Goal: Task Accomplishment & Management: Manage account settings

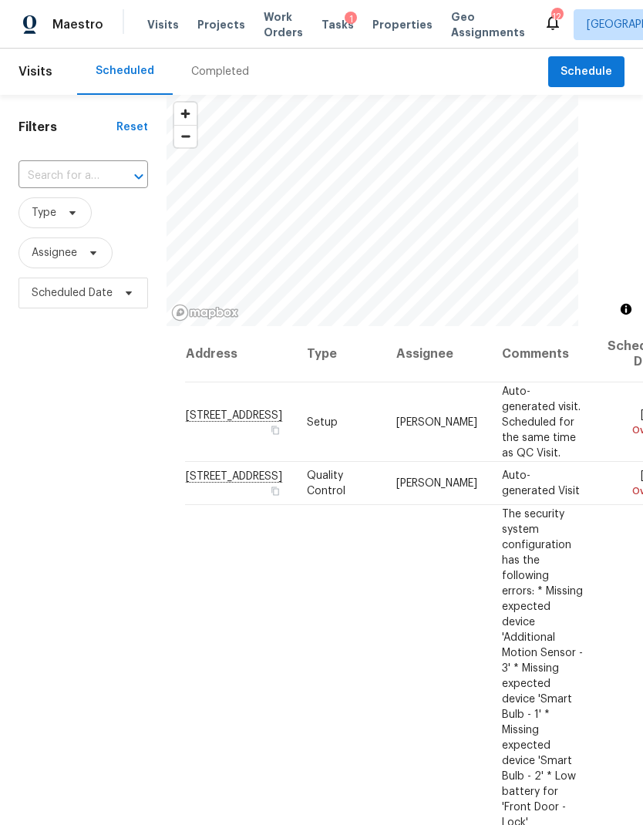
click at [595, 503] on td "Fri, Sep 19 Overdue" at bounding box center [634, 483] width 79 height 43
click at [0, 0] on span at bounding box center [0, 0] width 0 height 0
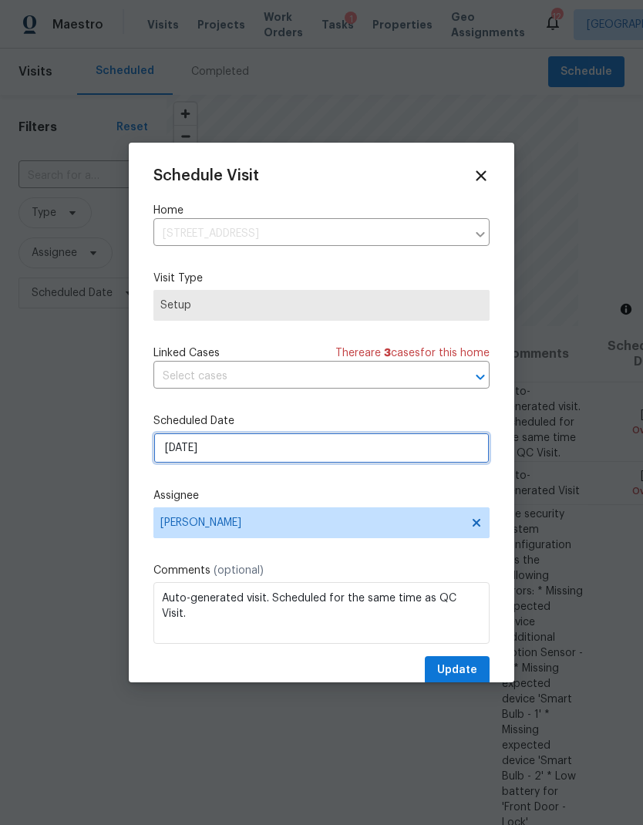
click at [349, 455] on input "[DATE]" at bounding box center [321, 448] width 336 height 31
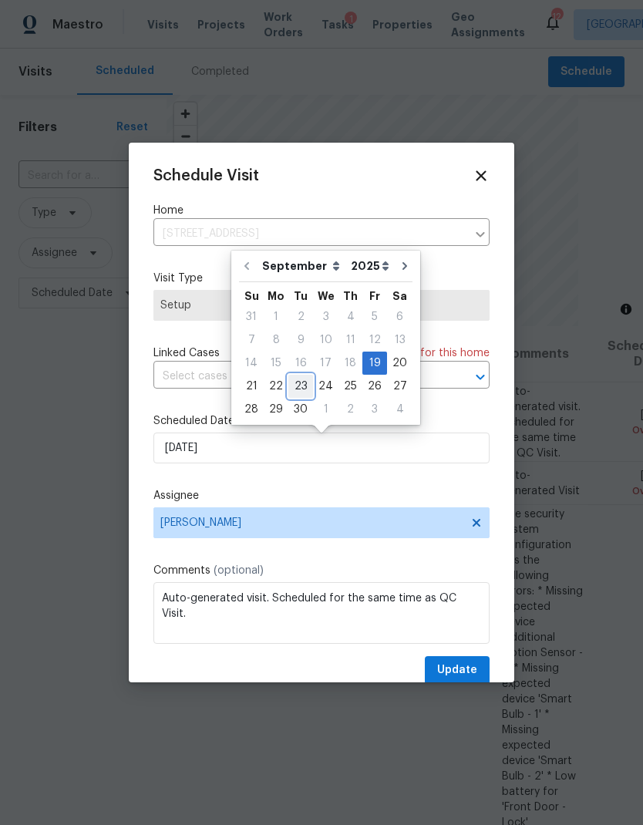
click at [295, 385] on div "23" at bounding box center [300, 386] width 25 height 22
type input "[DATE]"
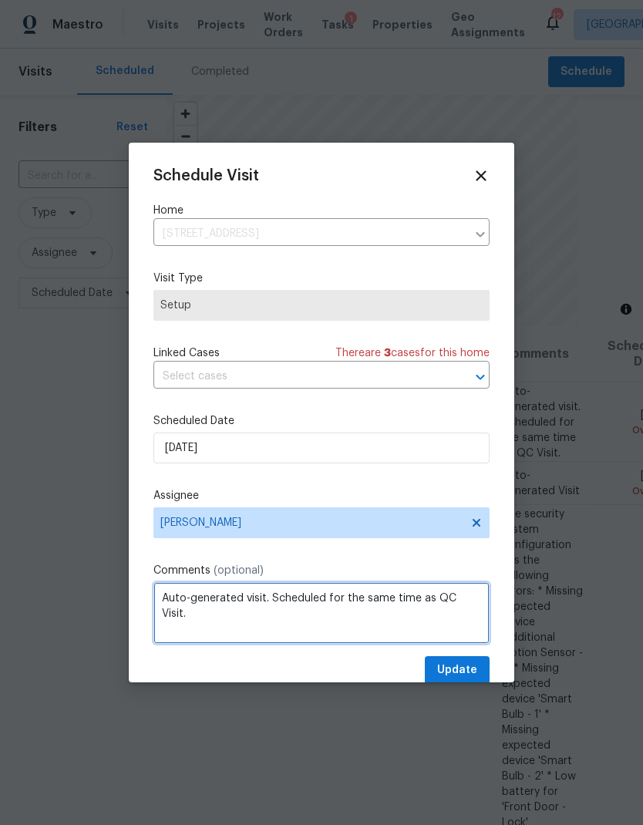
click at [443, 644] on textarea "Auto-generated visit. Scheduled for the same time as QC Visit." at bounding box center [321, 613] width 336 height 62
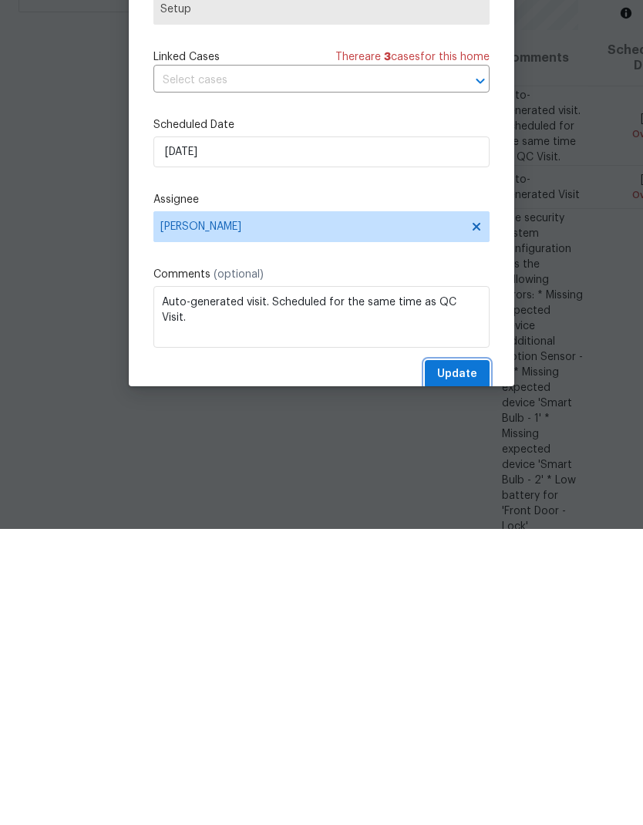
click at [460, 661] on span "Update" at bounding box center [457, 670] width 40 height 19
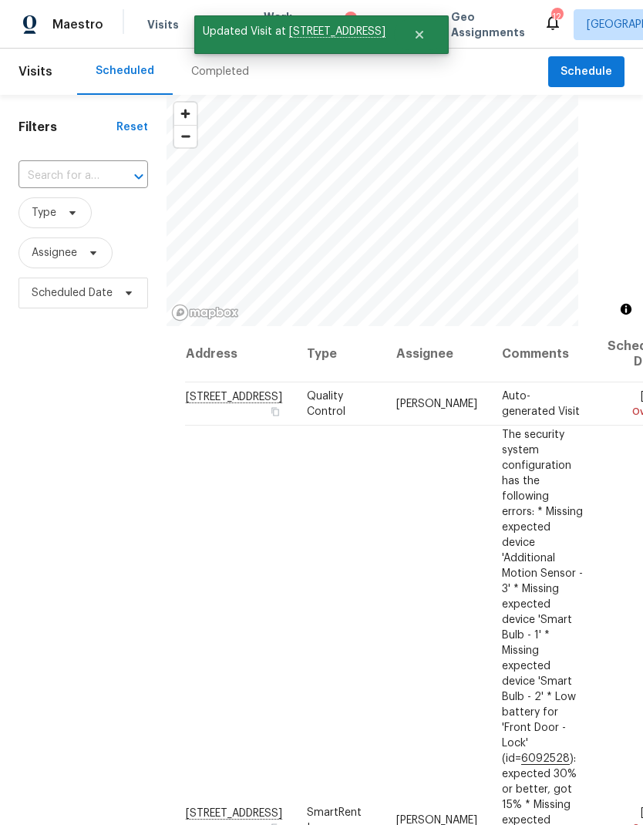
click at [0, 0] on icon at bounding box center [0, 0] width 0 height 0
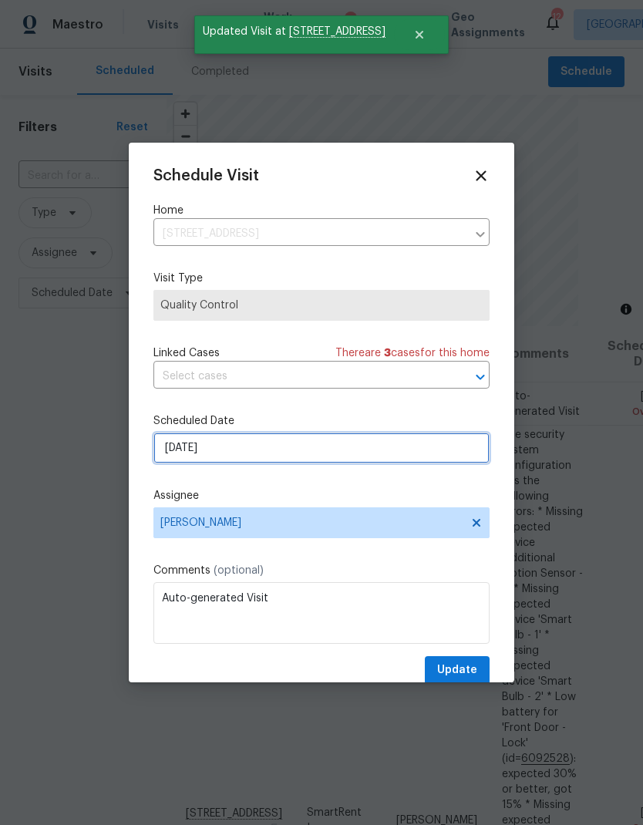
click at [338, 450] on input "[DATE]" at bounding box center [321, 448] width 336 height 31
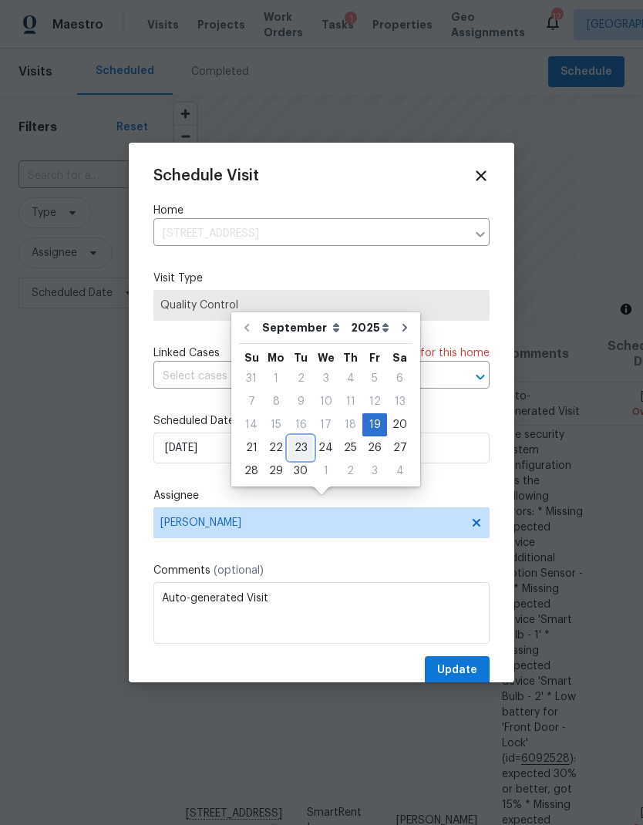
click at [305, 437] on div "23" at bounding box center [300, 448] width 25 height 22
type input "[DATE]"
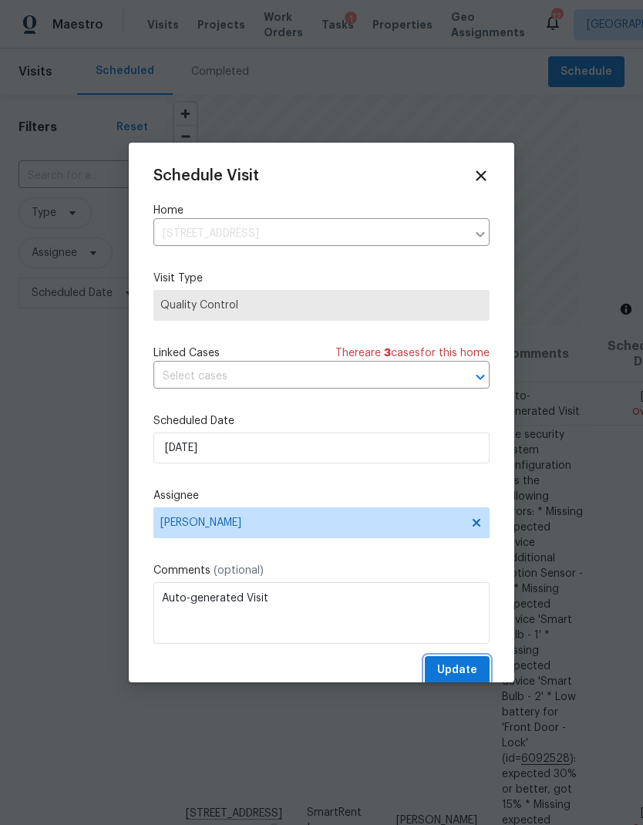
click at [456, 665] on span "Update" at bounding box center [457, 670] width 40 height 19
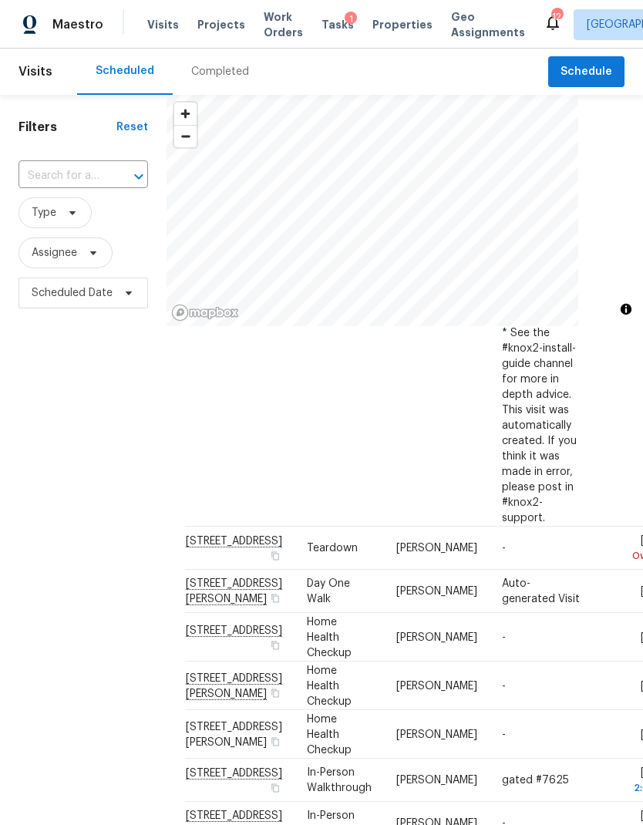
scroll to position [643, 0]
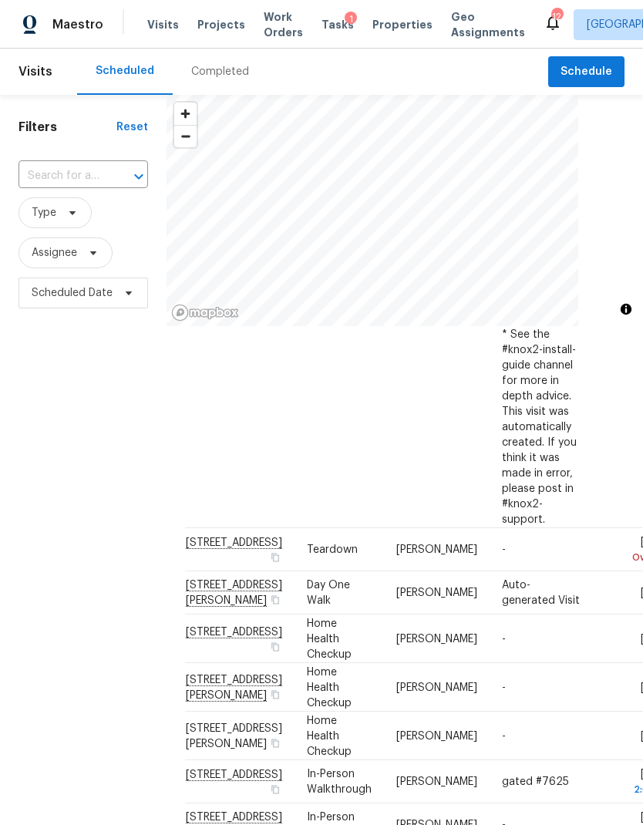
click at [103, 429] on div "Filters Reset ​ Type Assignee Scheduled Date" at bounding box center [83, 540] width 167 height 891
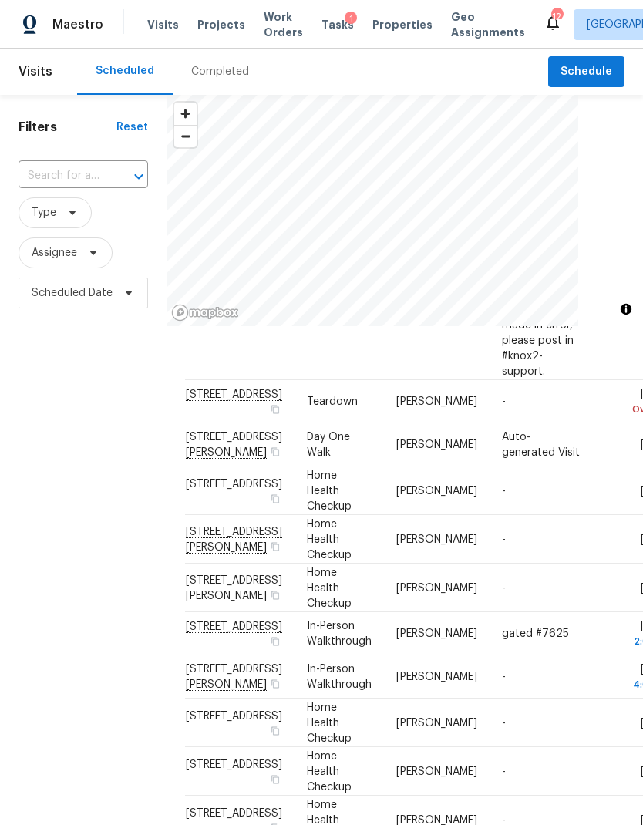
scroll to position [793, 0]
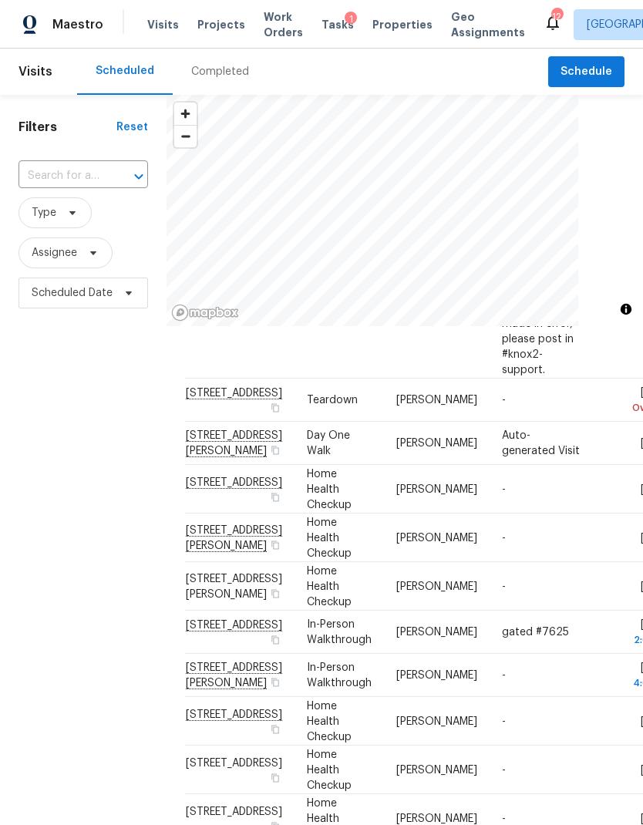
click at [0, 0] on icon at bounding box center [0, 0] width 0 height 0
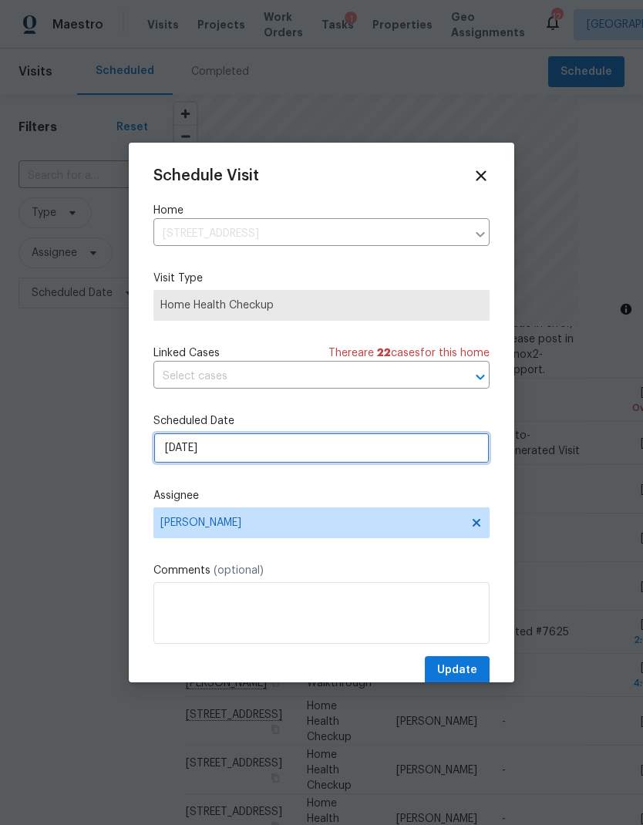
click at [176, 457] on input "[DATE]" at bounding box center [321, 448] width 336 height 31
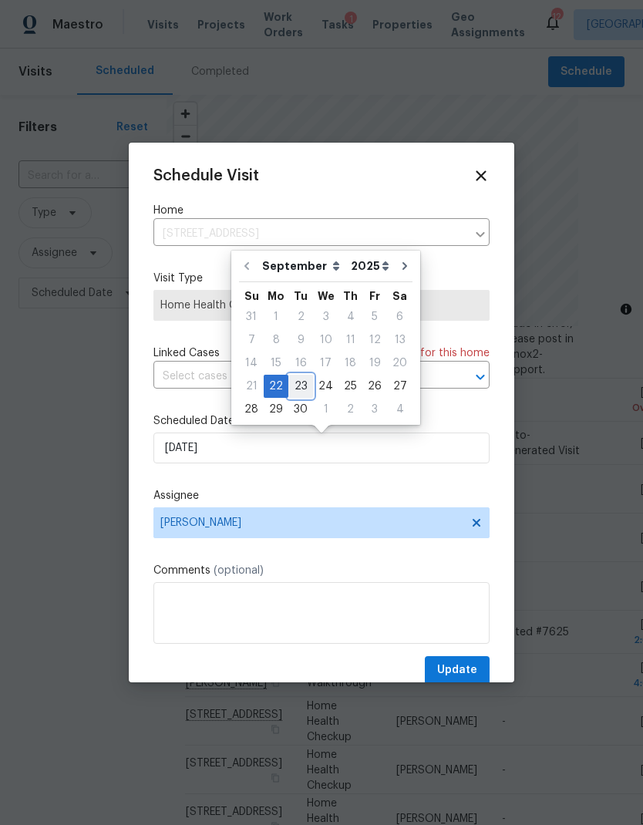
click at [303, 385] on div "23" at bounding box center [300, 386] width 25 height 22
type input "[DATE]"
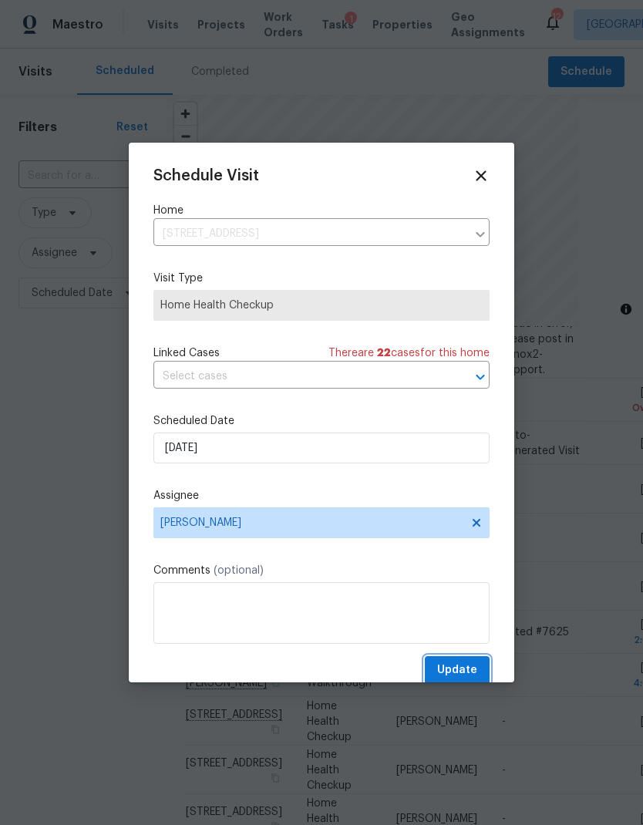
click at [464, 668] on span "Update" at bounding box center [457, 670] width 40 height 19
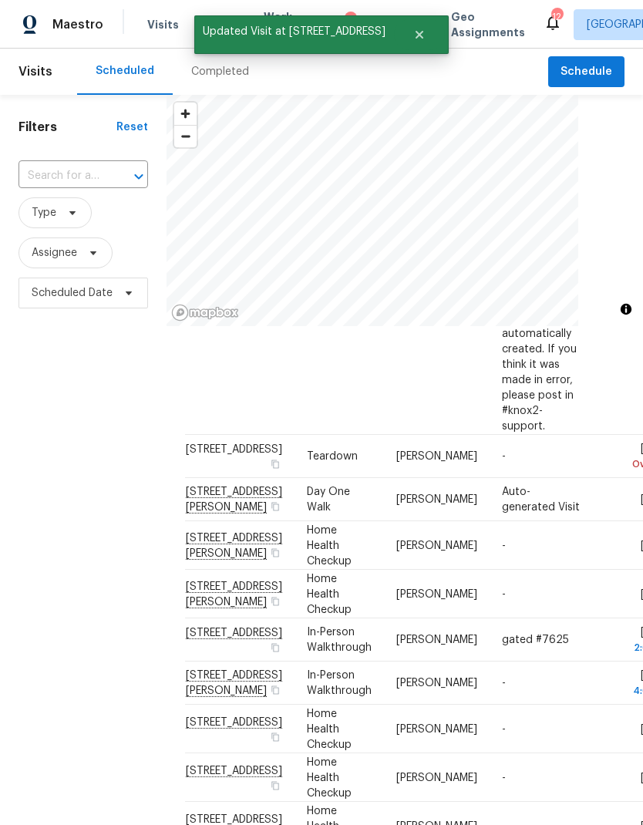
scroll to position [726, 0]
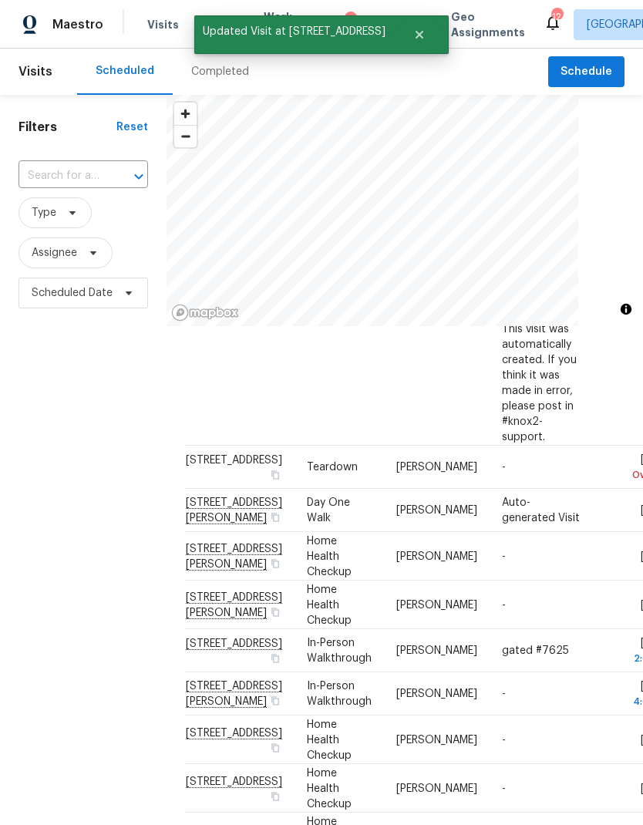
click at [0, 0] on icon at bounding box center [0, 0] width 0 height 0
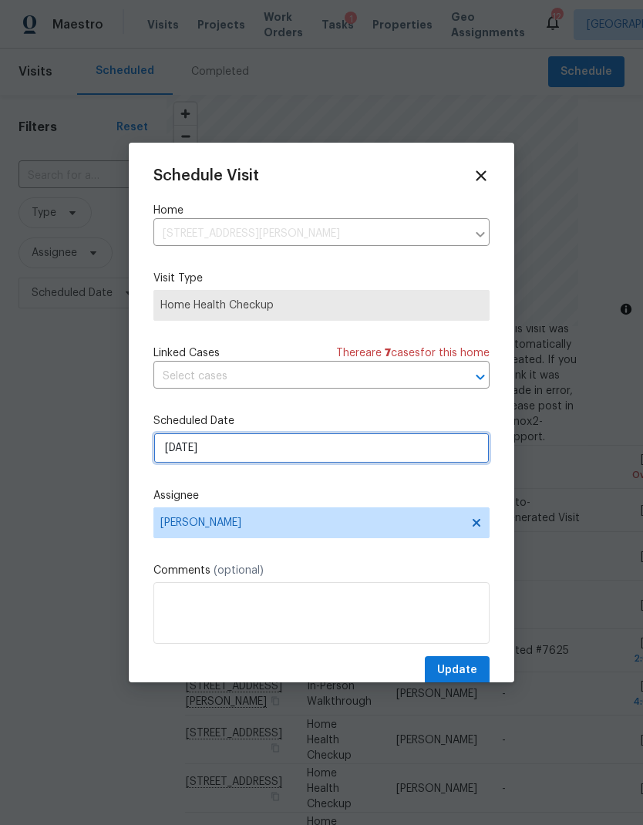
click at [362, 443] on input "[DATE]" at bounding box center [321, 448] width 336 height 31
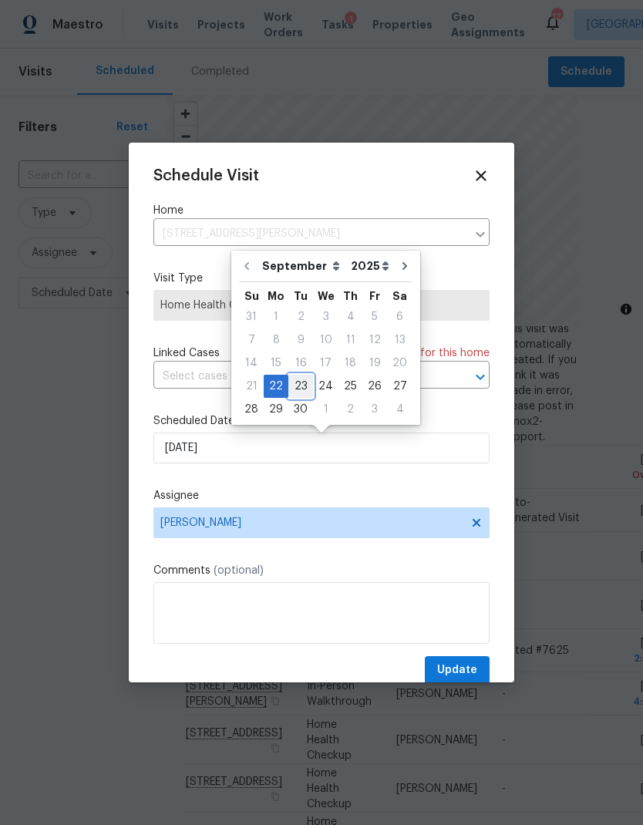
click at [296, 382] on div "23" at bounding box center [300, 386] width 25 height 22
type input "[DATE]"
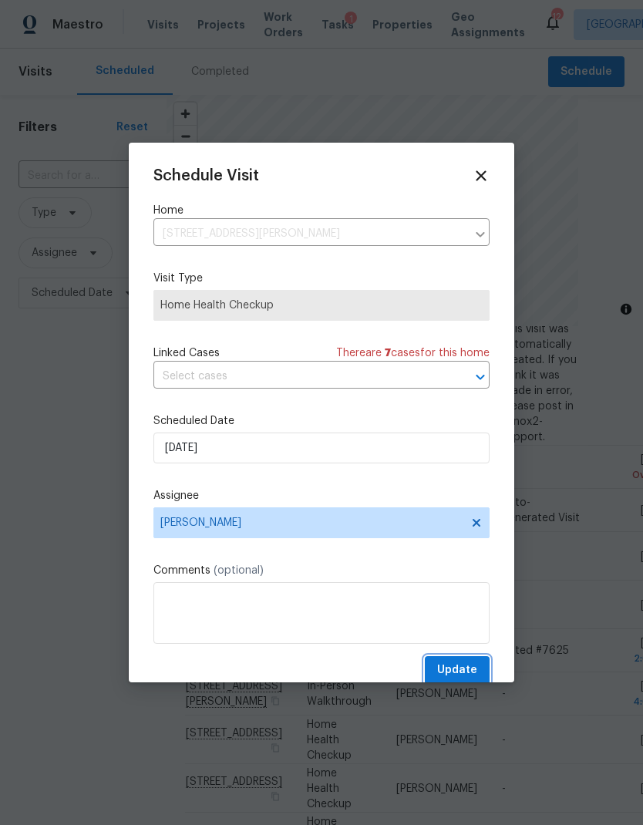
click at [471, 668] on span "Update" at bounding box center [457, 670] width 40 height 19
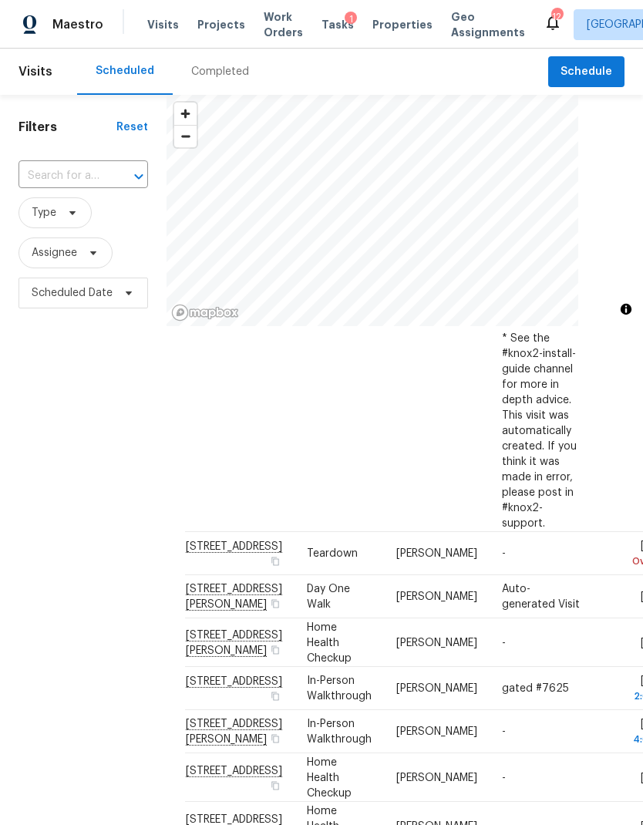
scroll to position [625, 0]
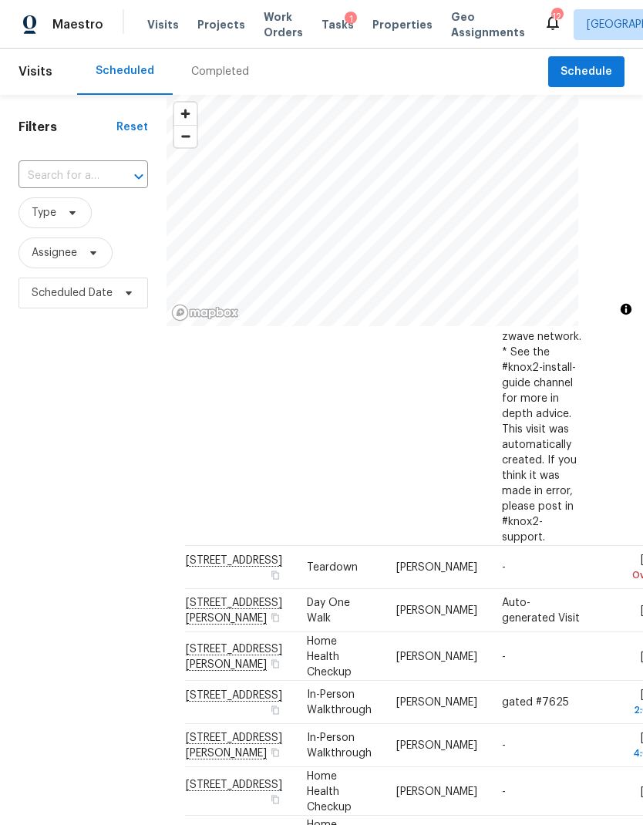
click at [0, 0] on icon at bounding box center [0, 0] width 0 height 0
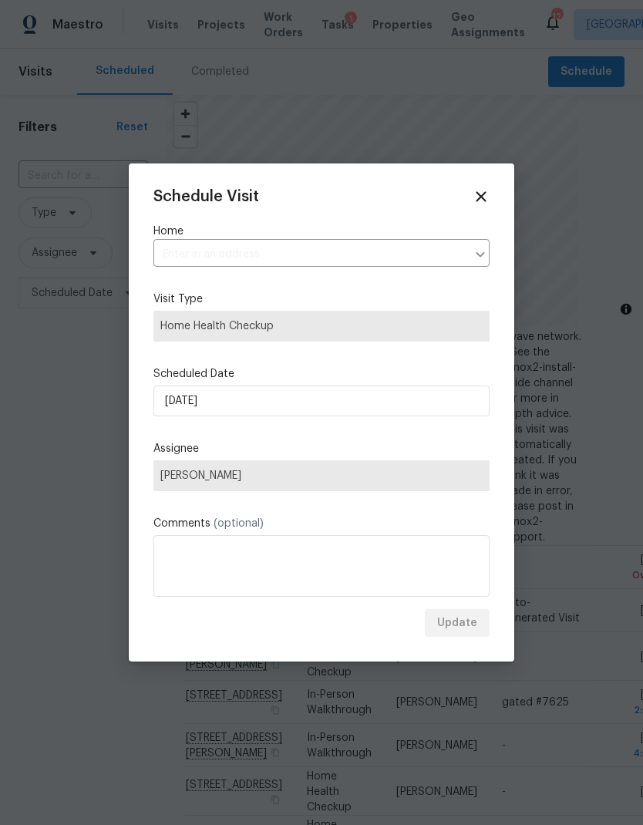
type input "[STREET_ADDRESS][PERSON_NAME]"
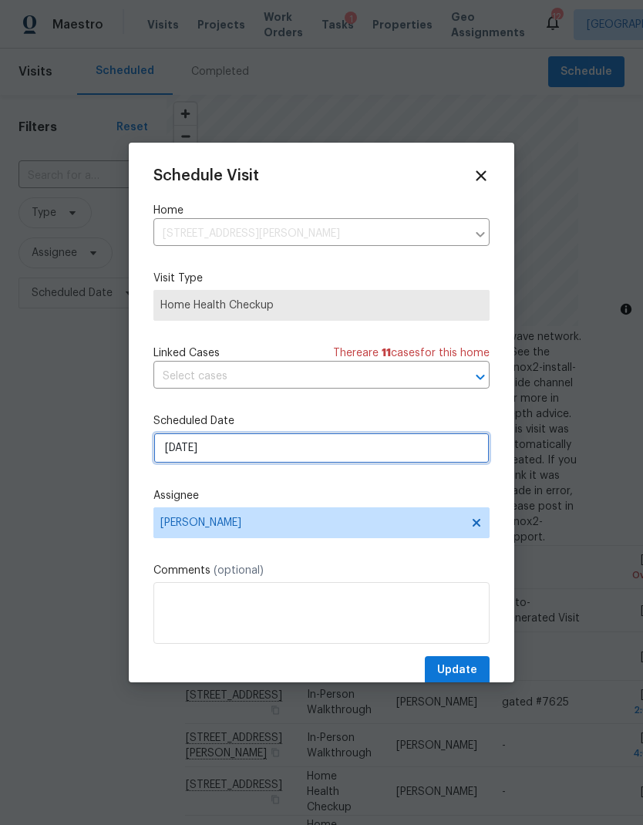
click at [397, 449] on input "[DATE]" at bounding box center [321, 448] width 336 height 31
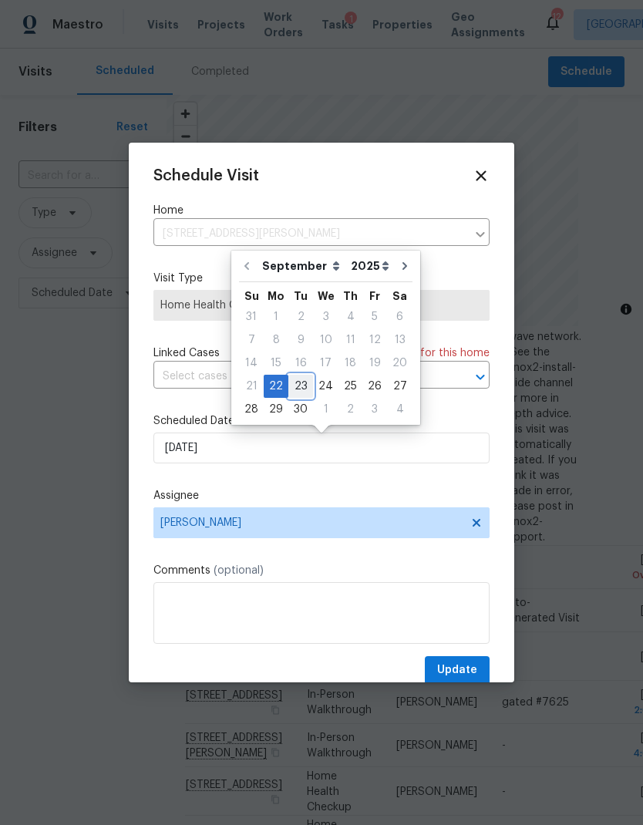
click at [298, 382] on div "23" at bounding box center [300, 386] width 25 height 22
type input "[DATE]"
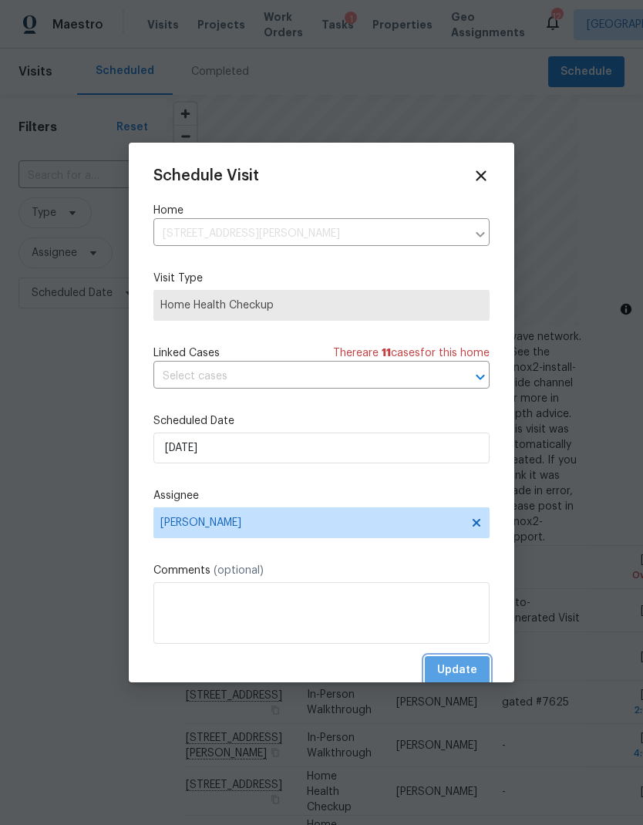
click at [466, 662] on button "Update" at bounding box center [457, 670] width 65 height 29
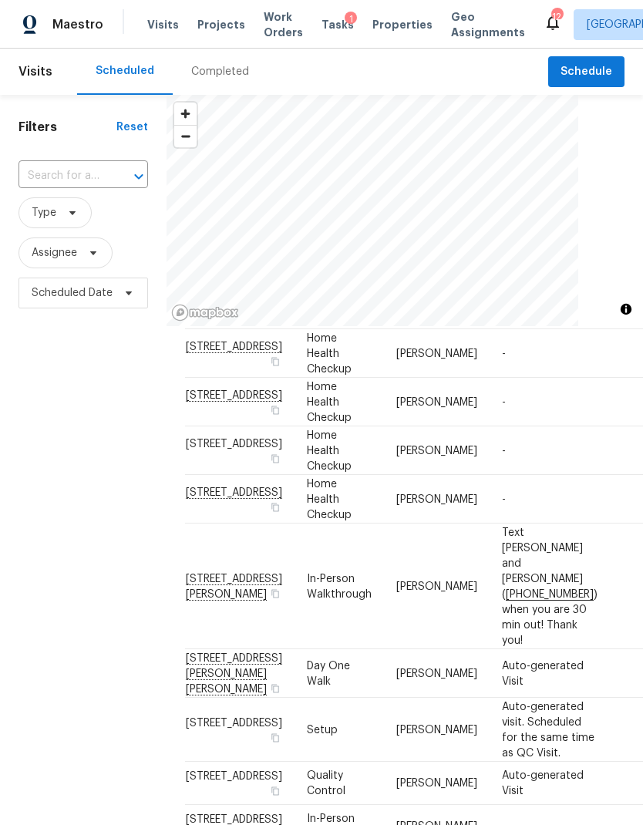
scroll to position [1477, 0]
click at [0, 0] on icon at bounding box center [0, 0] width 0 height 0
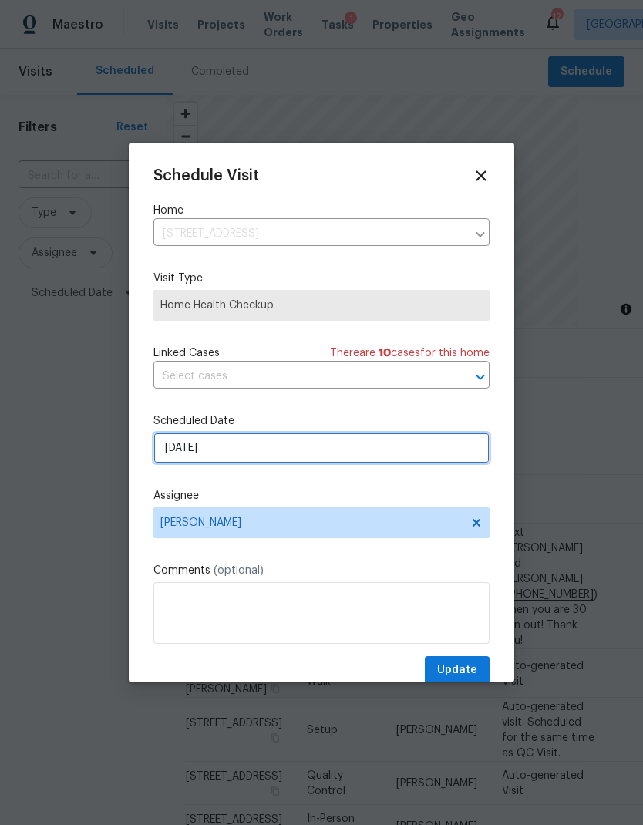
click at [365, 453] on input "[DATE]" at bounding box center [321, 448] width 336 height 31
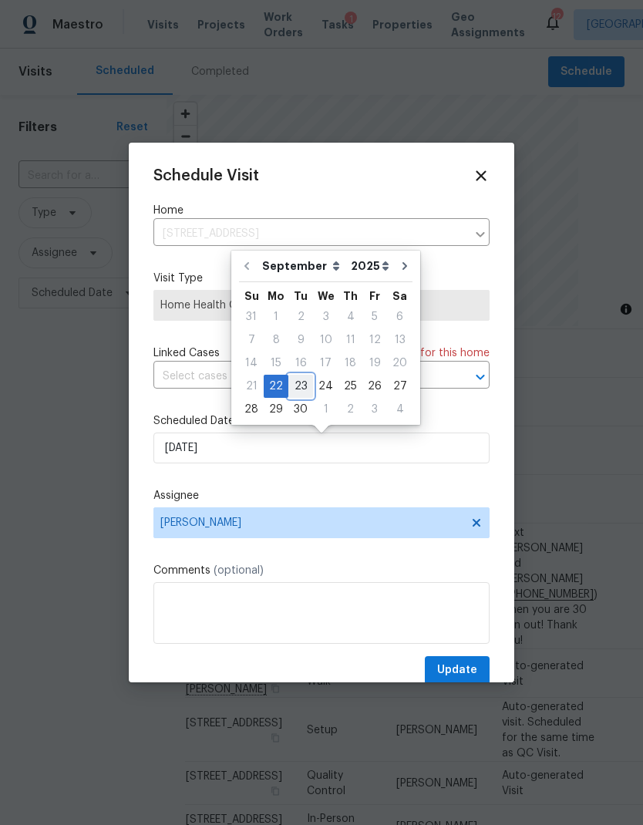
click at [301, 394] on div "23" at bounding box center [300, 386] width 25 height 22
type input "[DATE]"
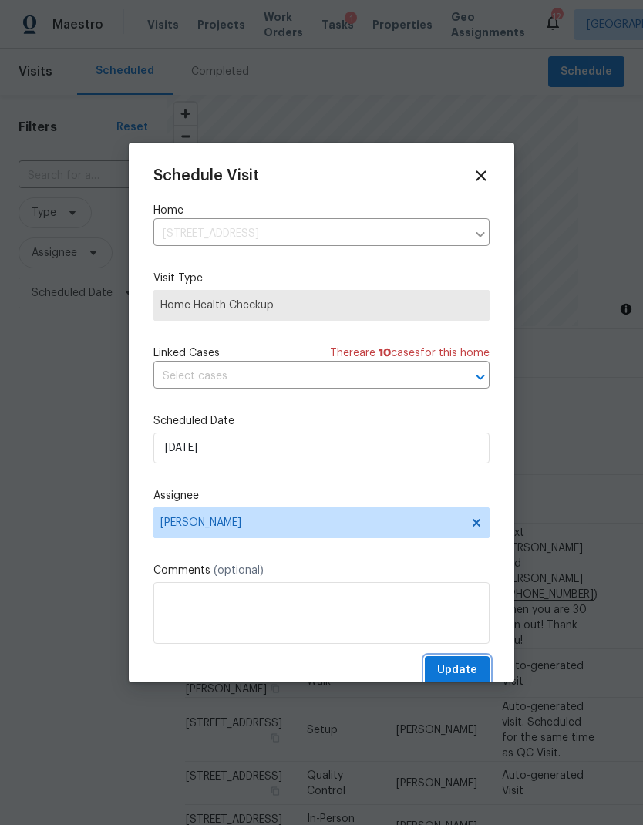
click at [462, 661] on button "Update" at bounding box center [457, 670] width 65 height 29
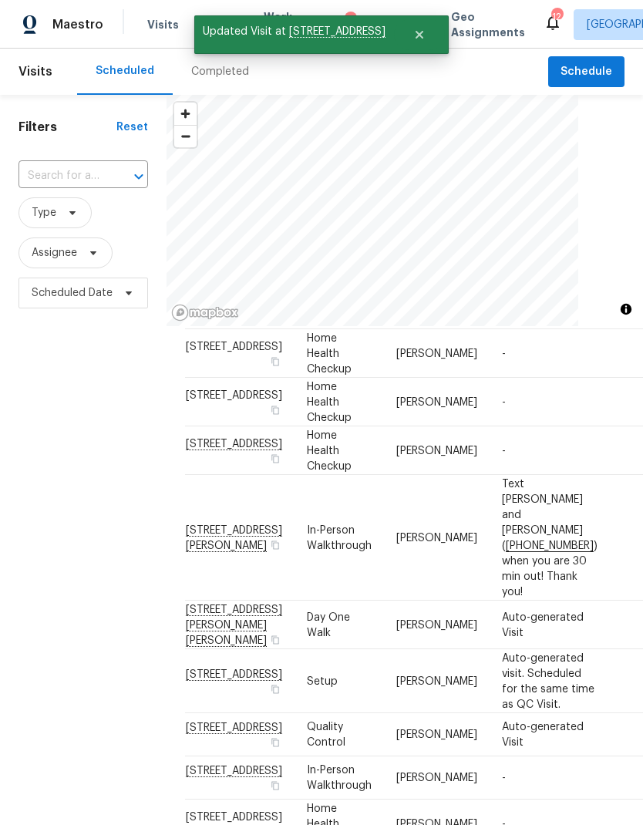
scroll to position [1342, 0]
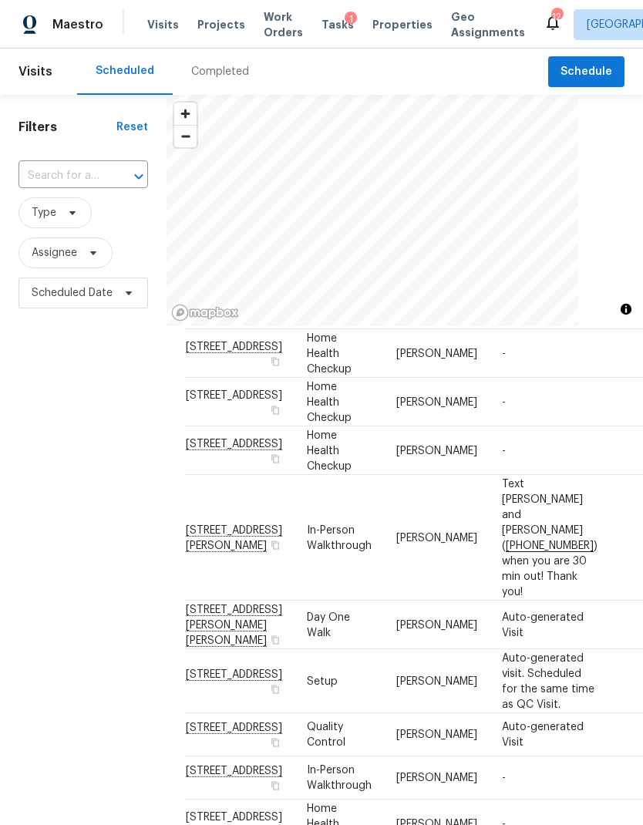
click at [0, 0] on icon at bounding box center [0, 0] width 0 height 0
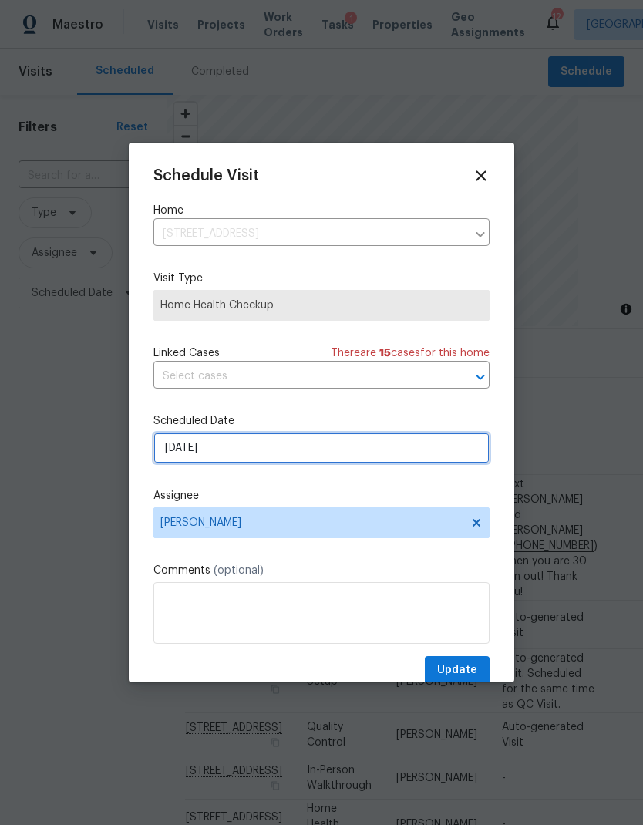
click at [401, 449] on input "[DATE]" at bounding box center [321, 448] width 336 height 31
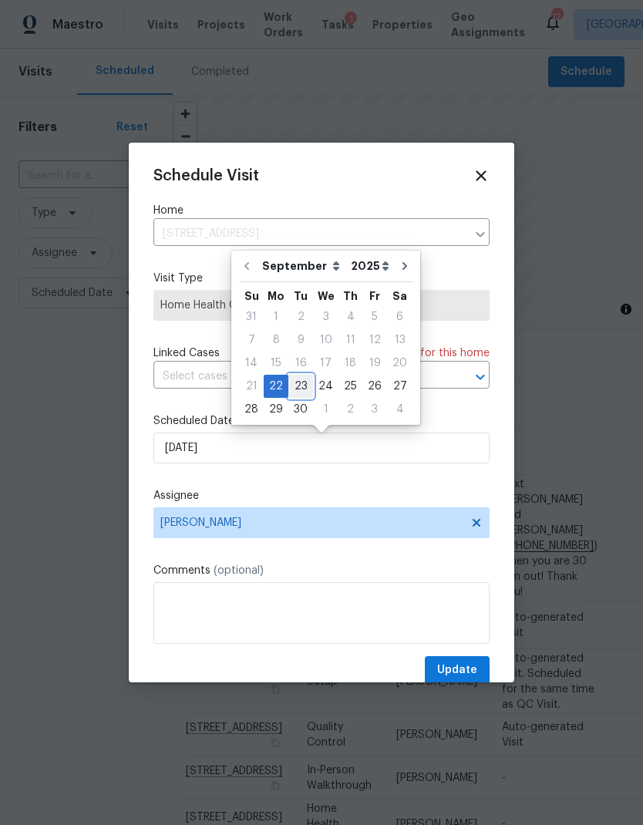
click at [301, 386] on div "23" at bounding box center [300, 386] width 25 height 22
type input "[DATE]"
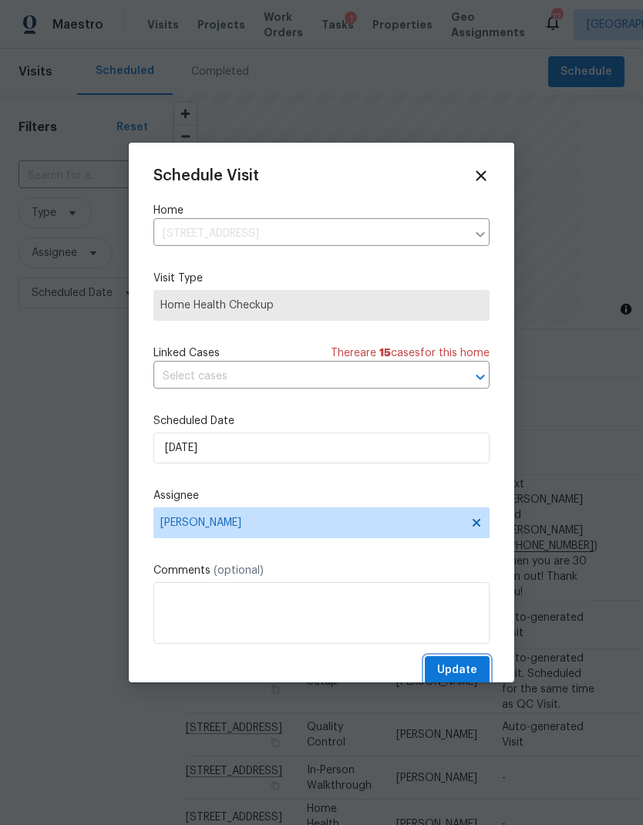
click at [466, 668] on span "Update" at bounding box center [457, 670] width 40 height 19
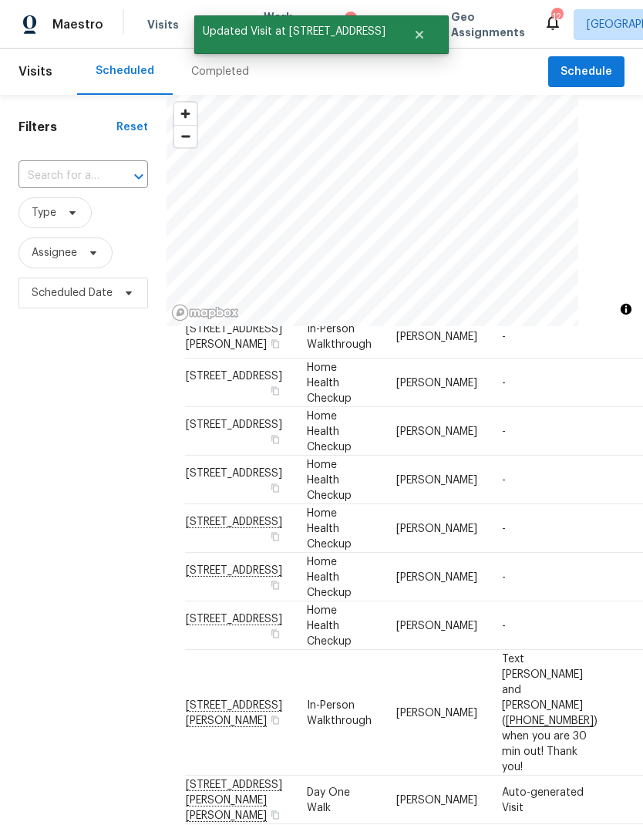
scroll to position [803, 0]
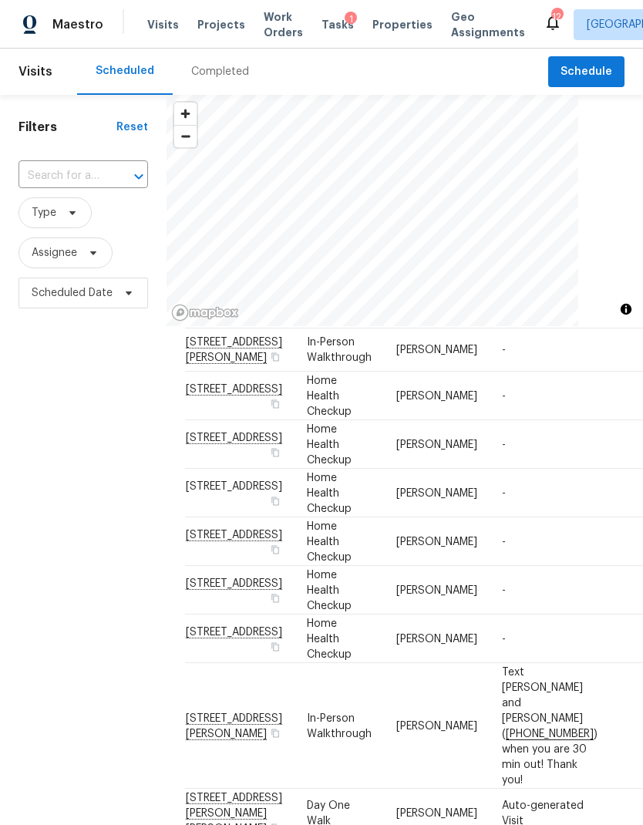
click at [0, 0] on icon at bounding box center [0, 0] width 0 height 0
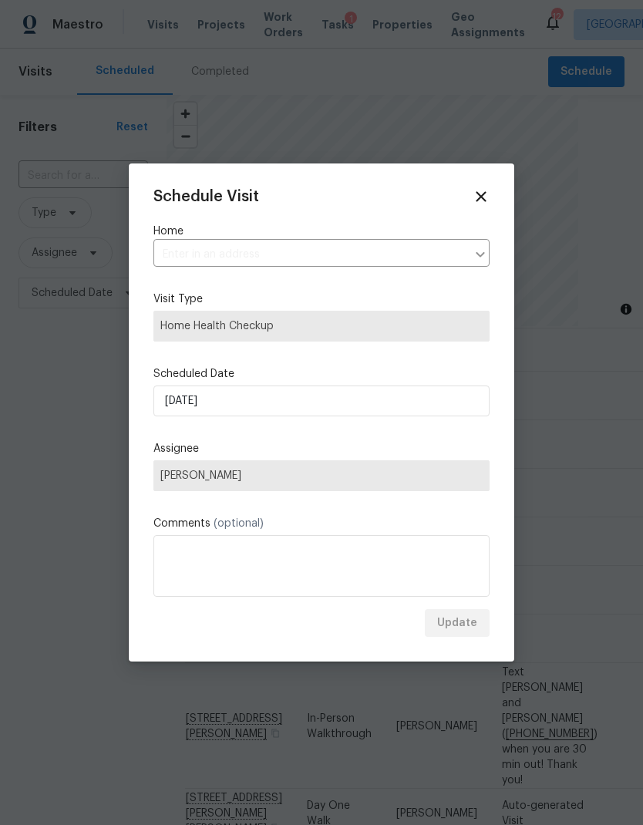
type input "[STREET_ADDRESS]"
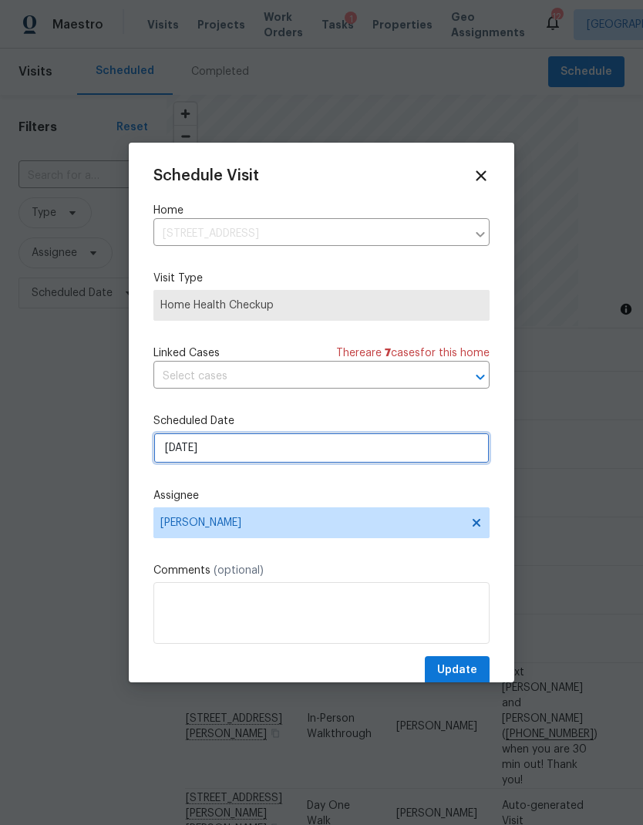
click at [376, 448] on input "[DATE]" at bounding box center [321, 448] width 336 height 31
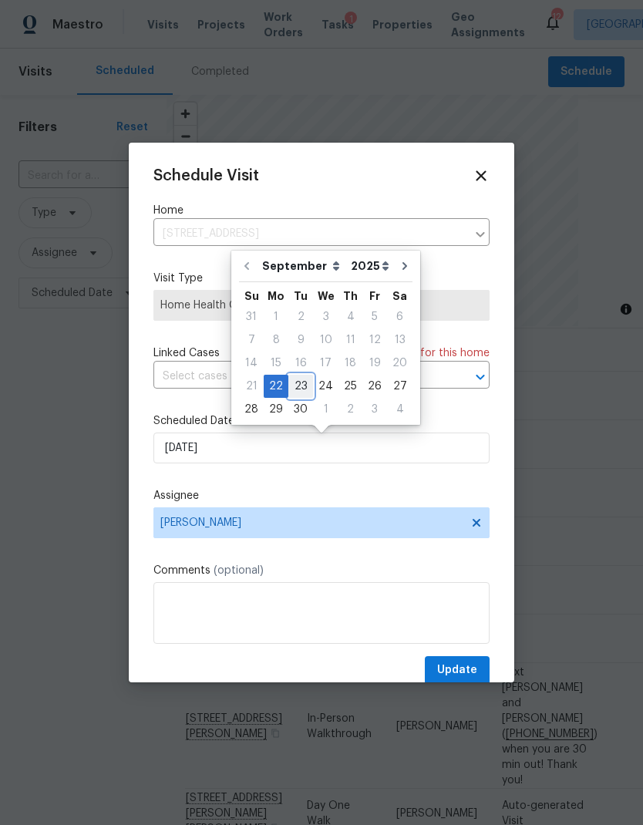
click at [302, 386] on div "23" at bounding box center [300, 386] width 25 height 22
type input "[DATE]"
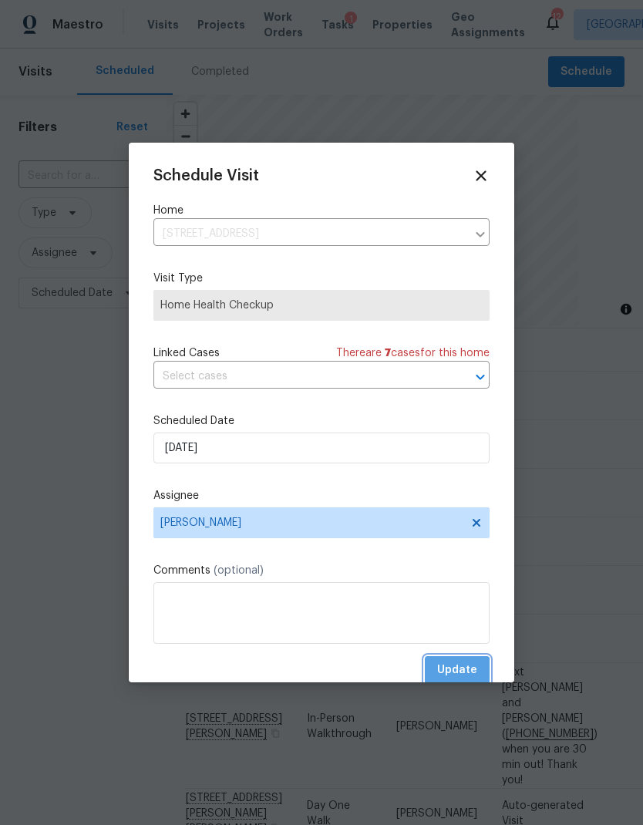
click at [459, 676] on span "Update" at bounding box center [457, 670] width 40 height 19
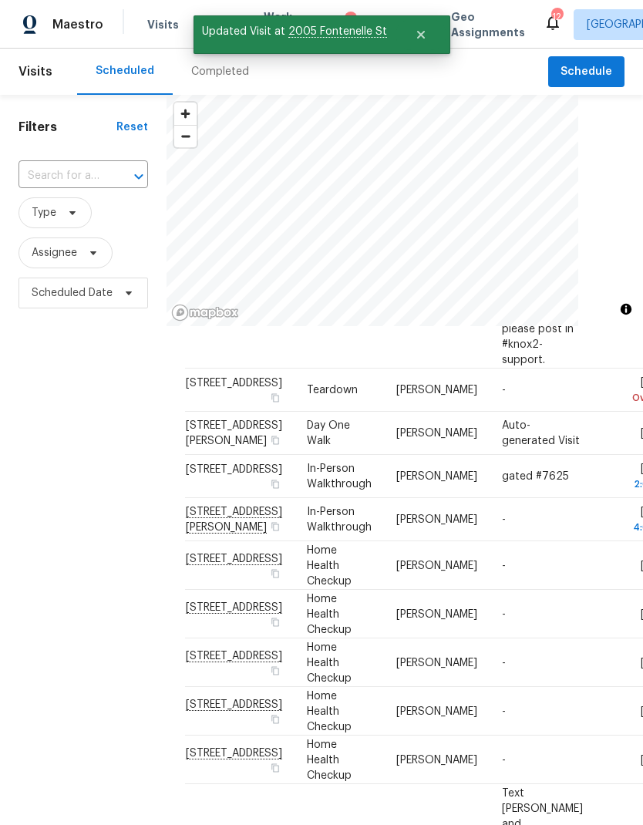
click at [0, 0] on icon at bounding box center [0, 0] width 0 height 0
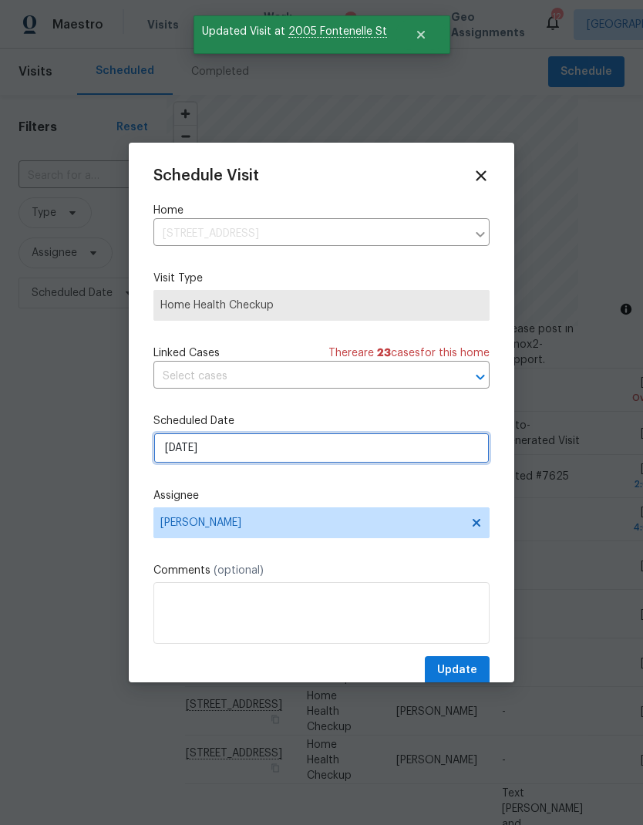
click at [340, 451] on input "[DATE]" at bounding box center [321, 448] width 336 height 31
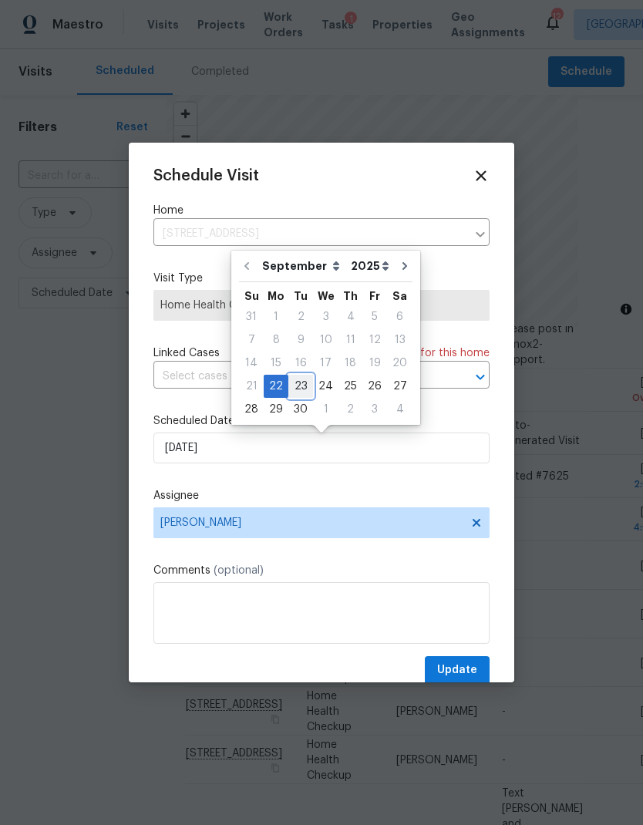
click at [298, 385] on div "23" at bounding box center [300, 386] width 25 height 22
type input "[DATE]"
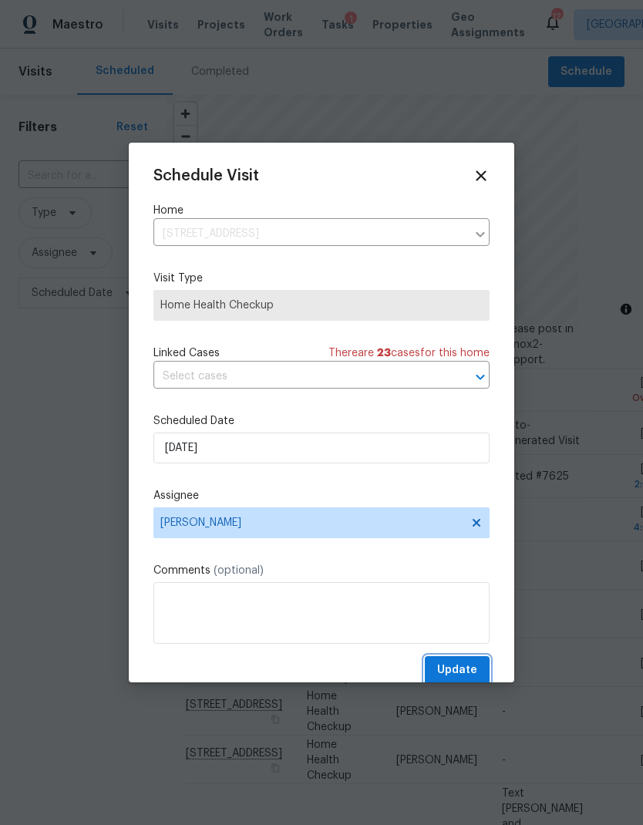
click at [457, 668] on span "Update" at bounding box center [457, 670] width 40 height 19
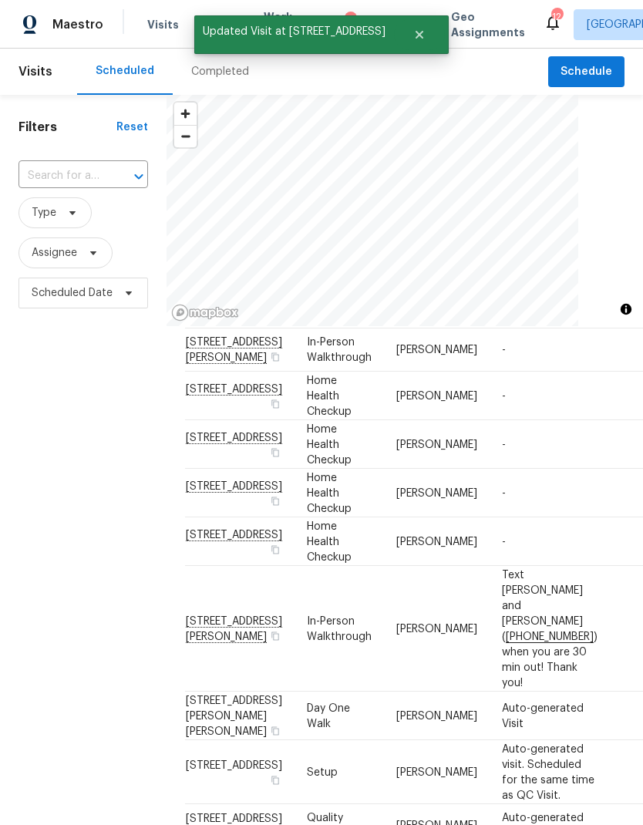
click at [0, 0] on span at bounding box center [0, 0] width 0 height 0
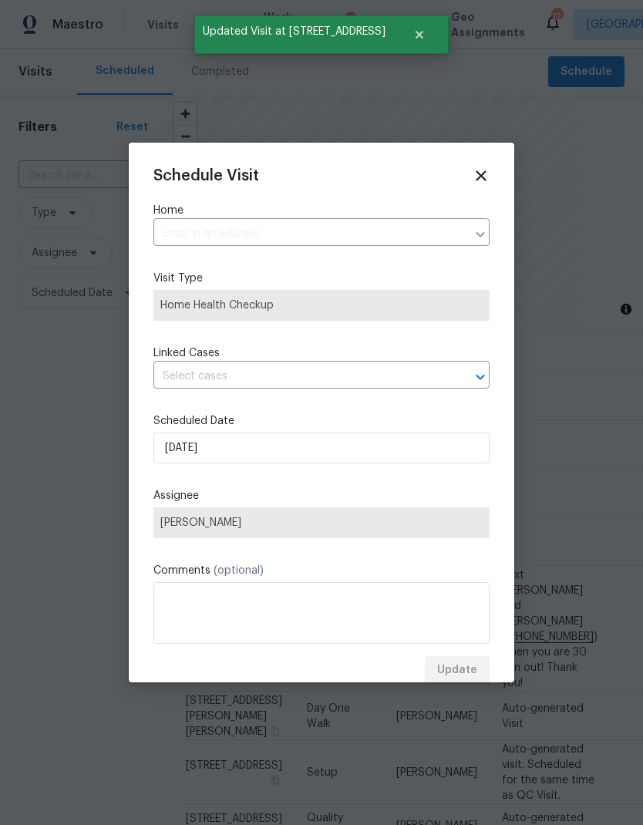
type input "[STREET_ADDRESS]"
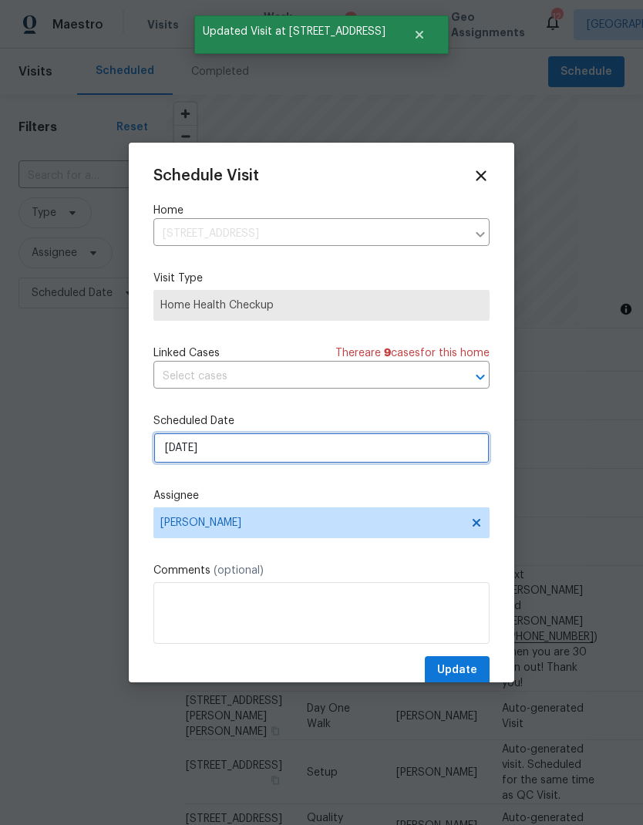
click at [340, 444] on input "[DATE]" at bounding box center [321, 448] width 336 height 31
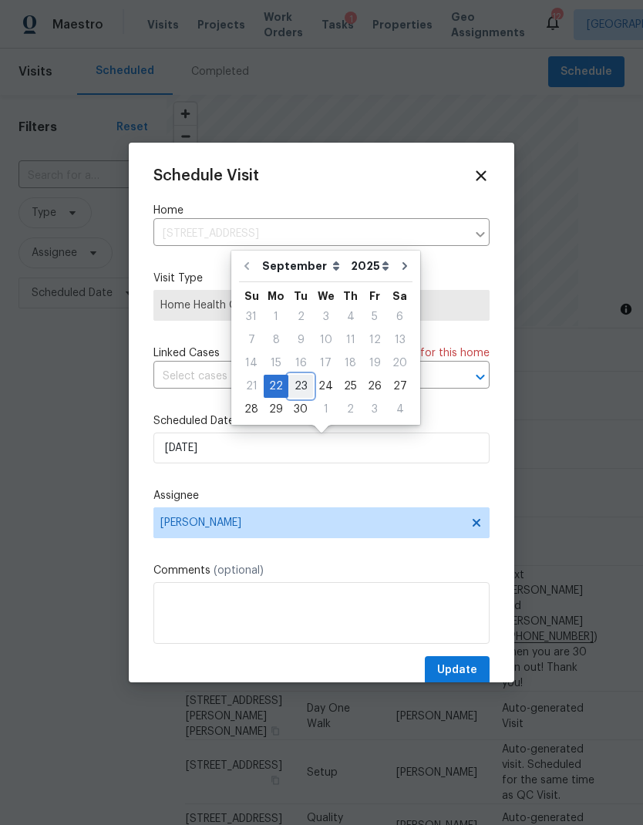
click at [301, 389] on div "23" at bounding box center [300, 386] width 25 height 22
type input "[DATE]"
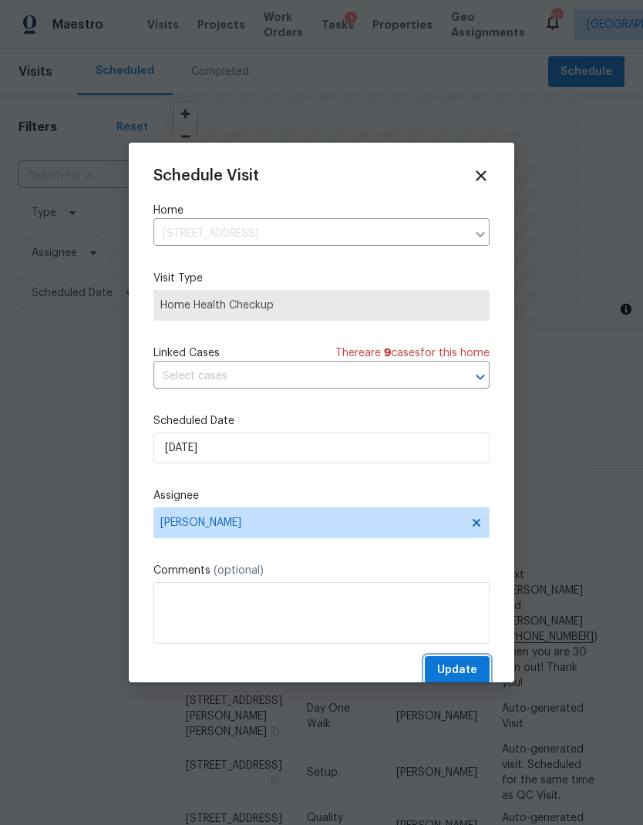
click at [460, 665] on span "Update" at bounding box center [457, 670] width 40 height 19
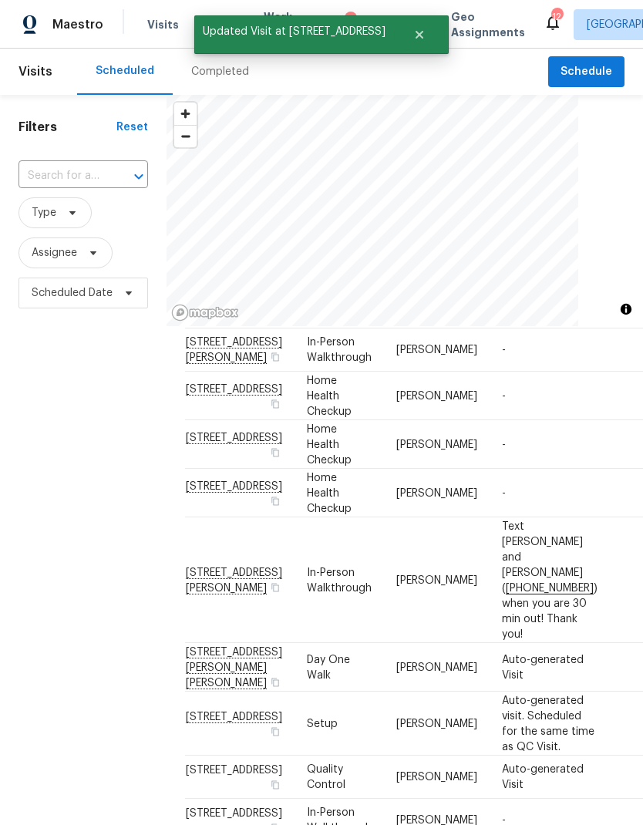
scroll to position [793, 0]
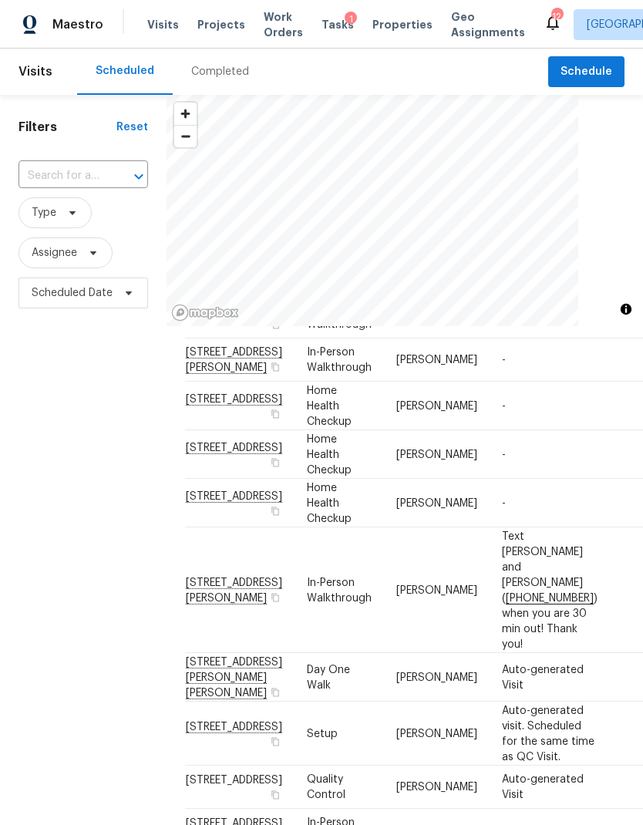
click at [0, 0] on div at bounding box center [0, 0] width 0 height 0
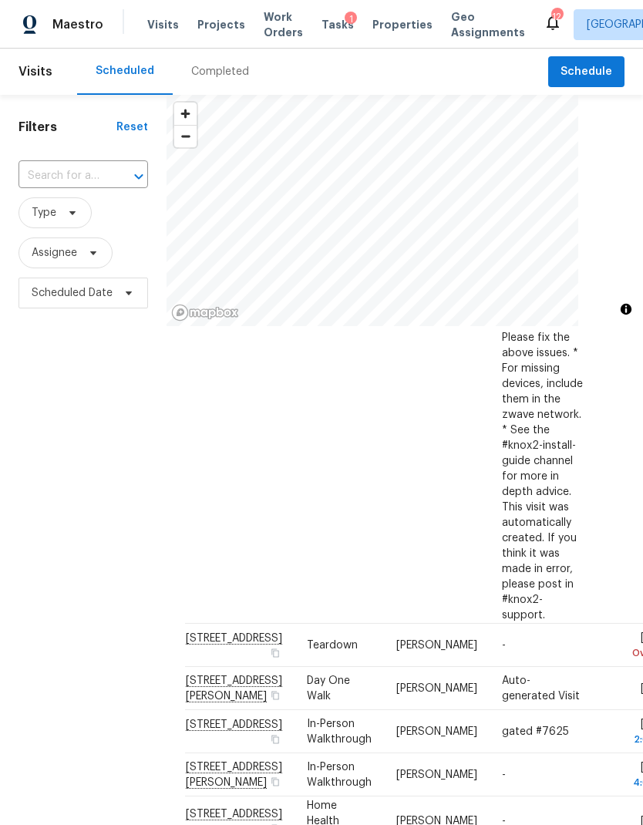
scroll to position [548, 0]
click at [0, 0] on span at bounding box center [0, 0] width 0 height 0
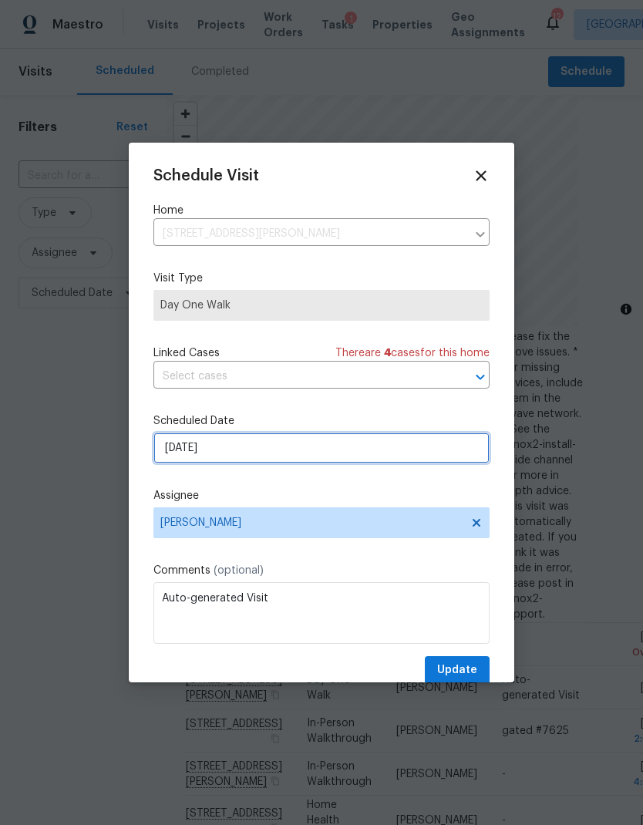
click at [344, 463] on input "[DATE]" at bounding box center [321, 448] width 336 height 31
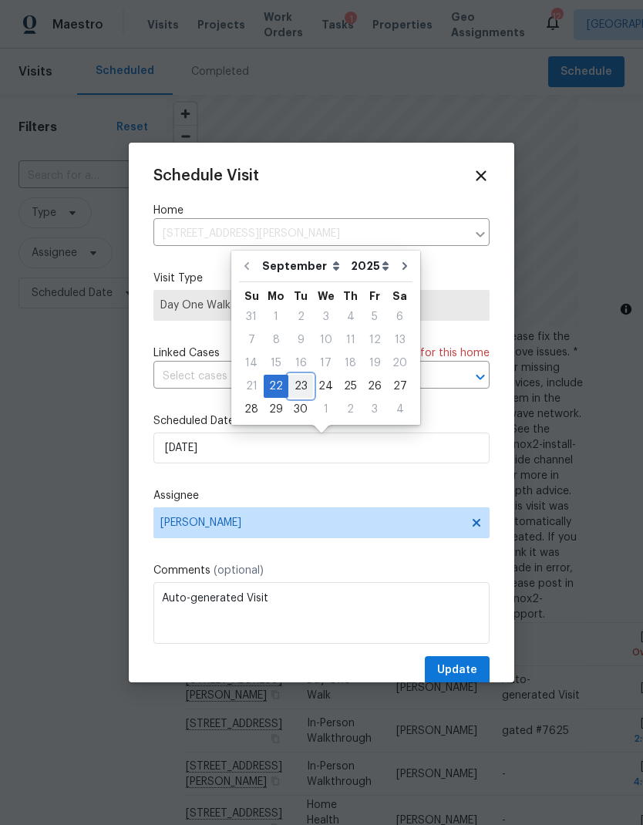
click at [300, 385] on div "23" at bounding box center [300, 386] width 25 height 22
type input "[DATE]"
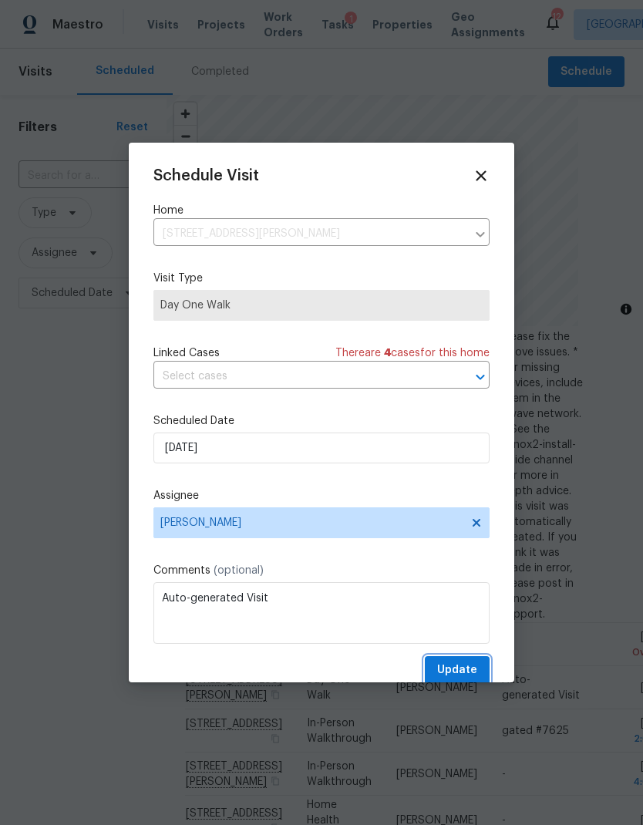
click at [458, 670] on span "Update" at bounding box center [457, 670] width 40 height 19
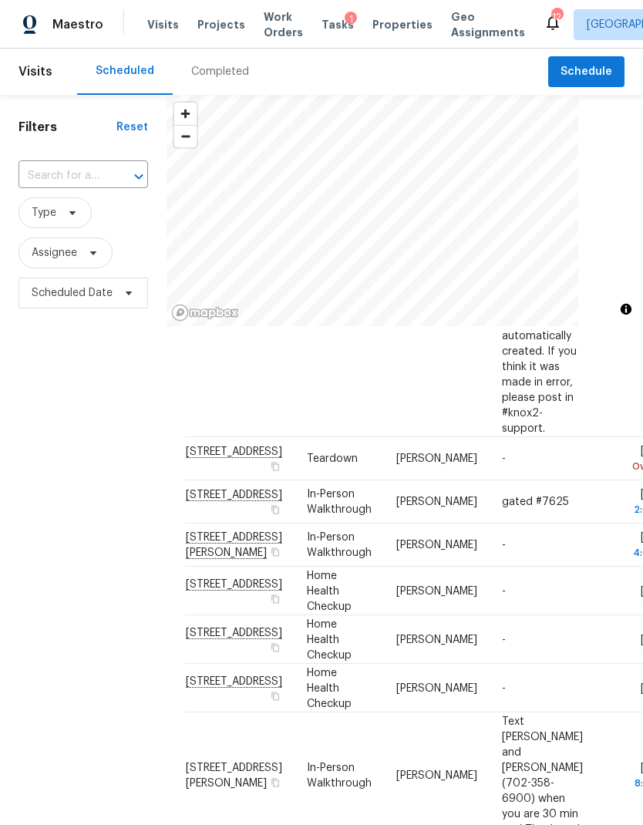
scroll to position [738, 0]
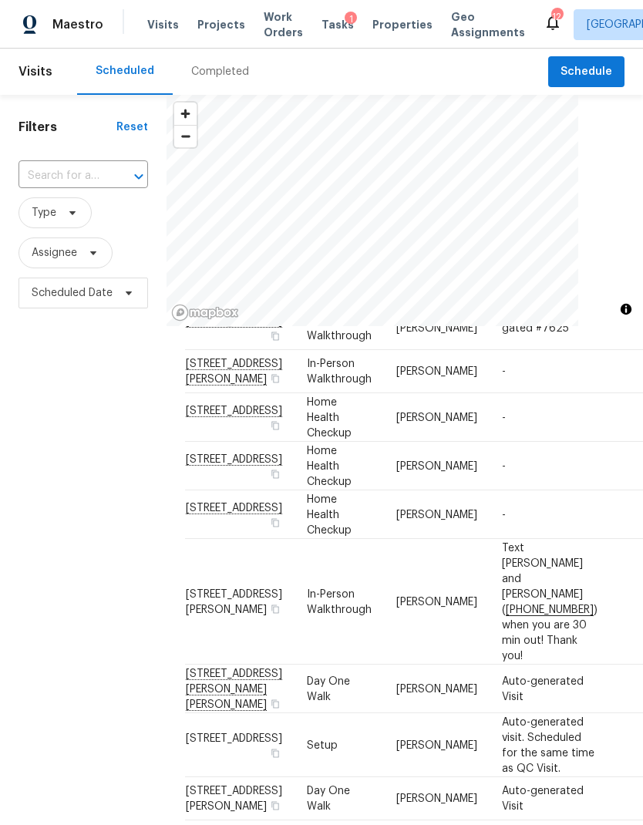
click at [0, 0] on icon at bounding box center [0, 0] width 0 height 0
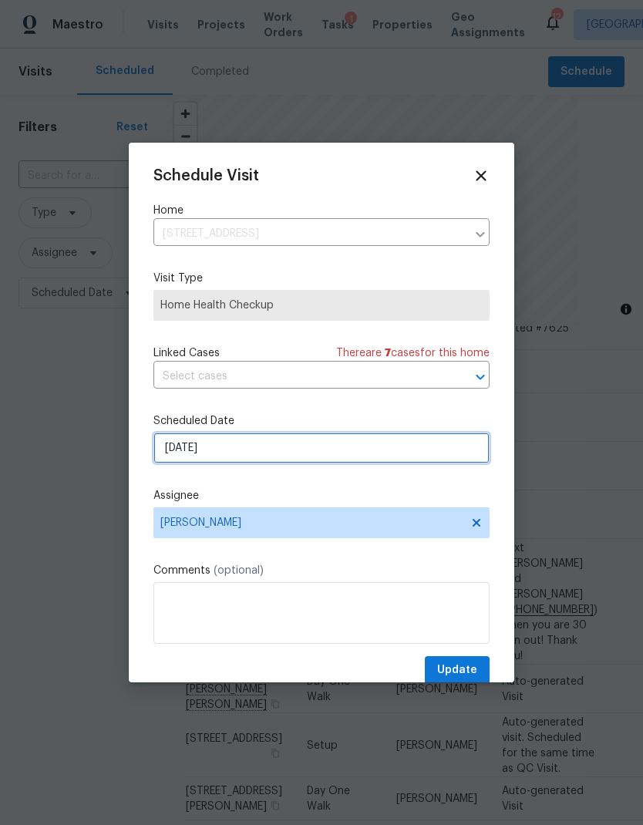
click at [342, 453] on input "[DATE]" at bounding box center [321, 448] width 336 height 31
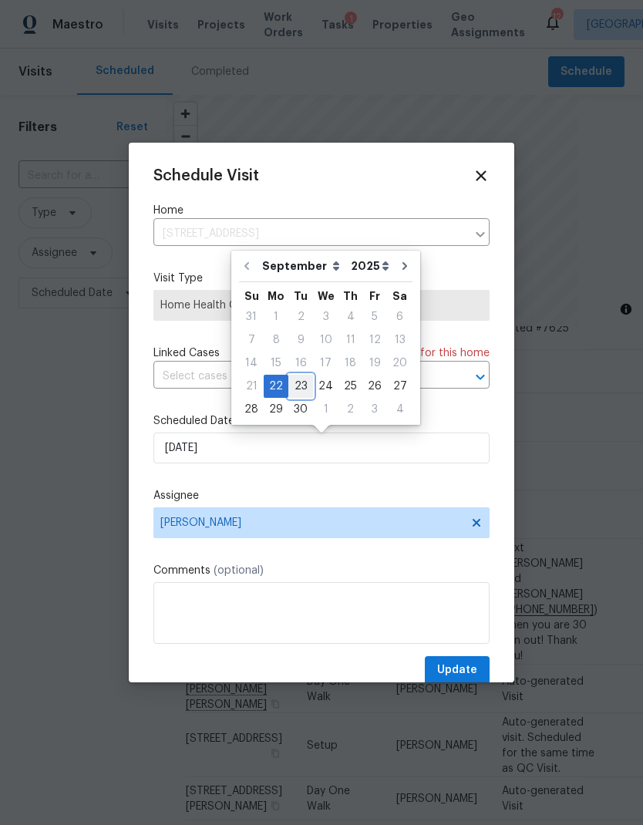
click at [298, 389] on div "23" at bounding box center [300, 386] width 25 height 22
type input "[DATE]"
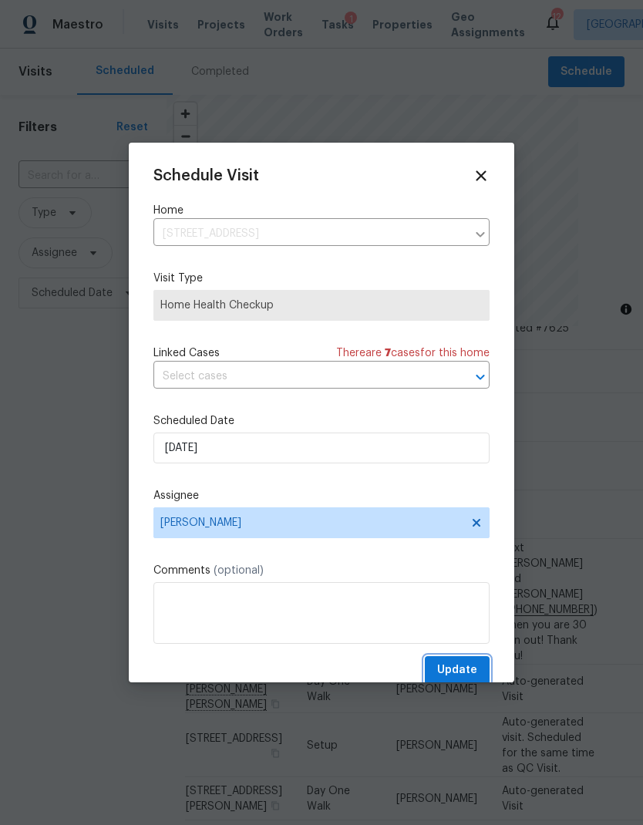
click at [463, 668] on span "Update" at bounding box center [457, 670] width 40 height 19
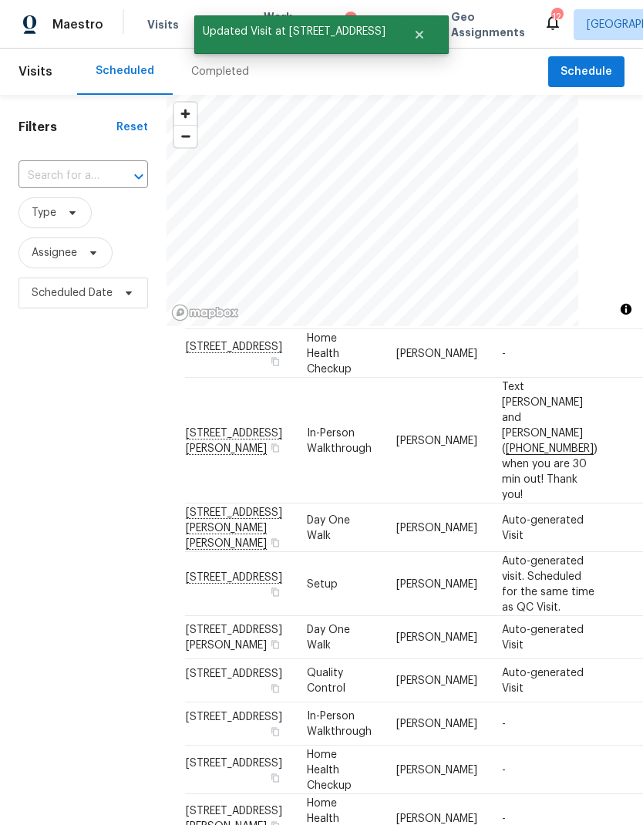
scroll to position [850, 0]
click at [0, 0] on div at bounding box center [0, 0] width 0 height 0
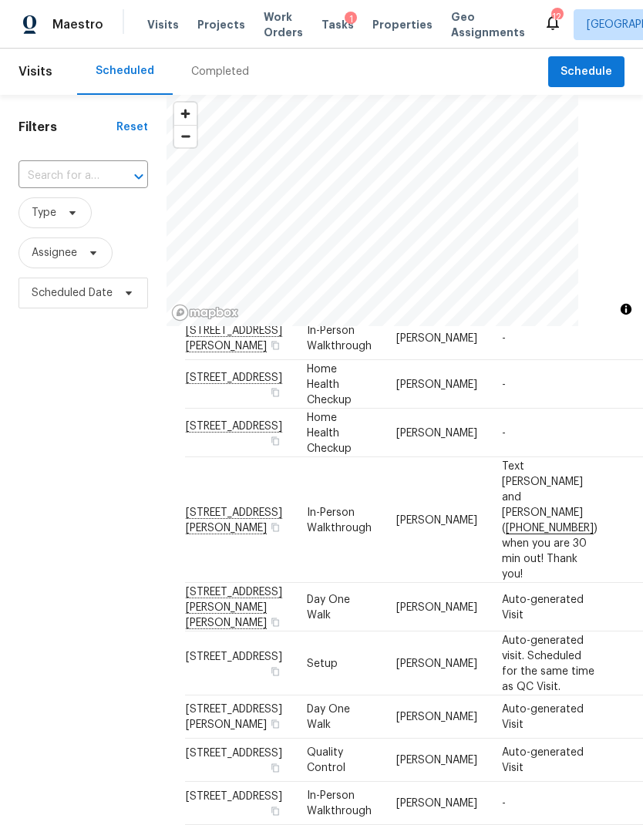
scroll to position [787, 0]
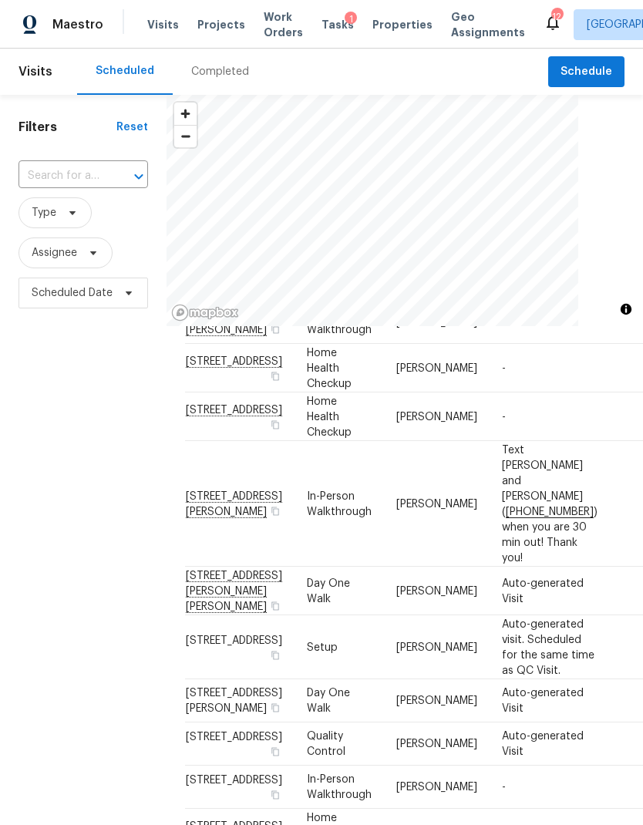
click at [0, 0] on span at bounding box center [0, 0] width 0 height 0
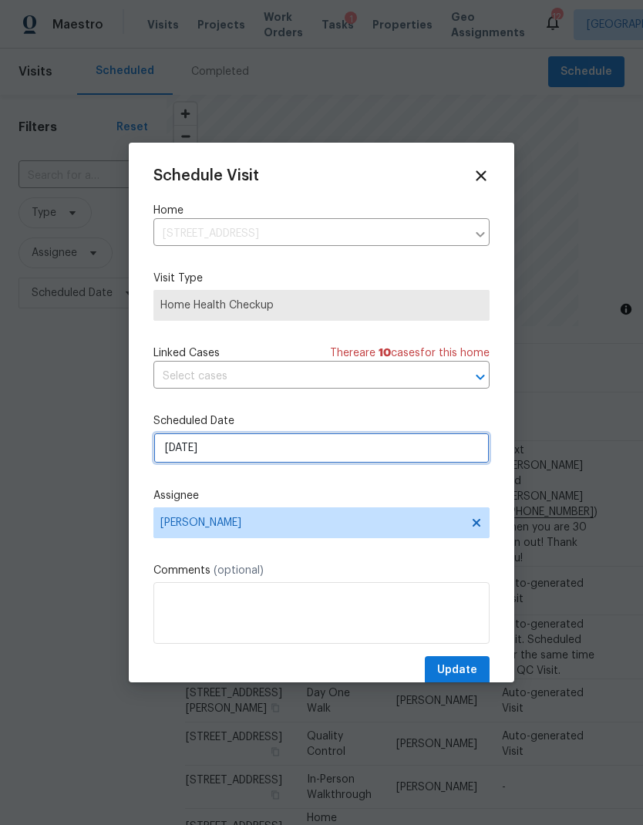
click at [339, 451] on input "[DATE]" at bounding box center [321, 448] width 336 height 31
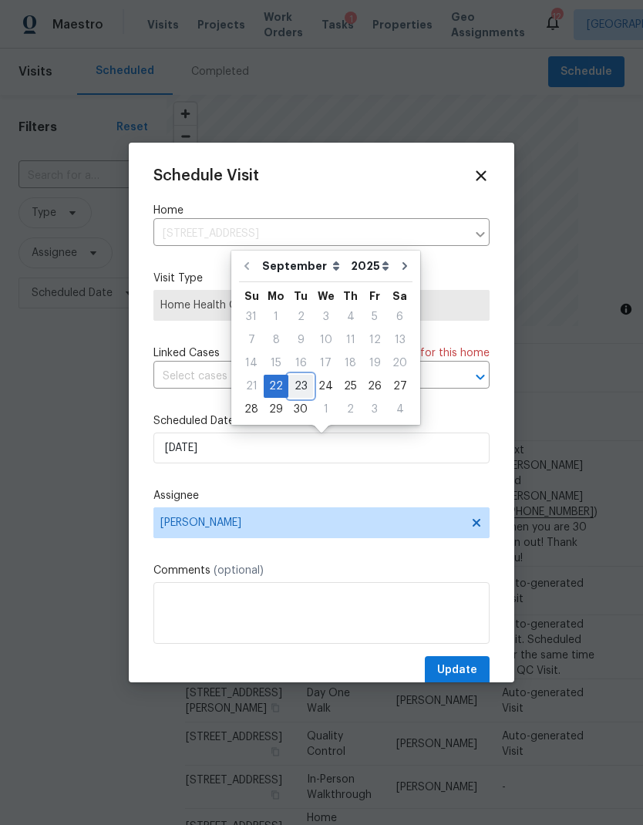
click at [298, 388] on div "23" at bounding box center [300, 386] width 25 height 22
type input "[DATE]"
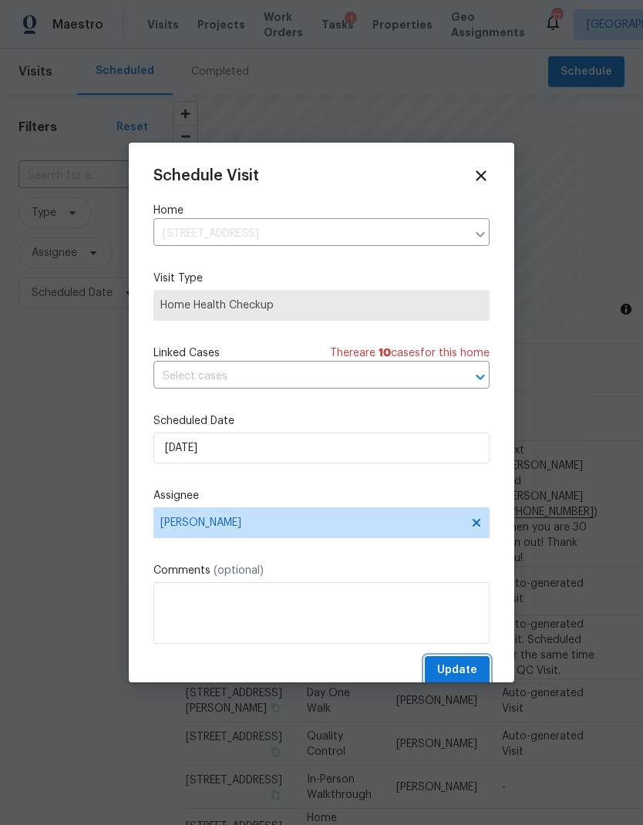
click at [467, 662] on button "Update" at bounding box center [457, 670] width 65 height 29
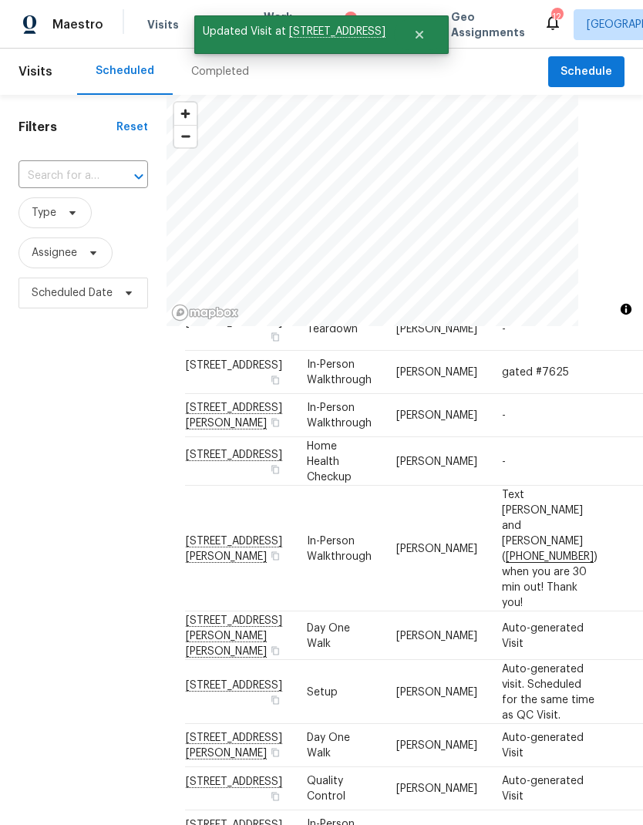
scroll to position [686, 0]
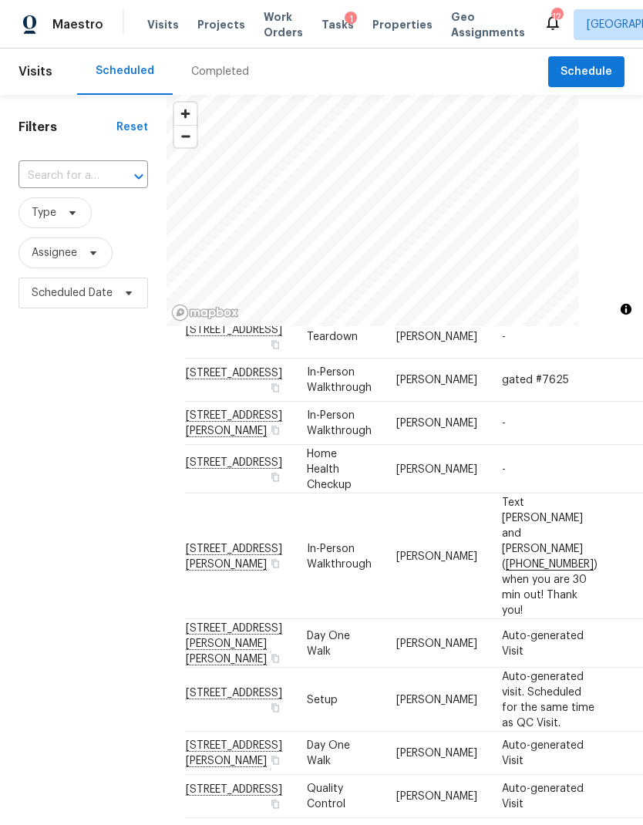
click at [0, 0] on icon at bounding box center [0, 0] width 0 height 0
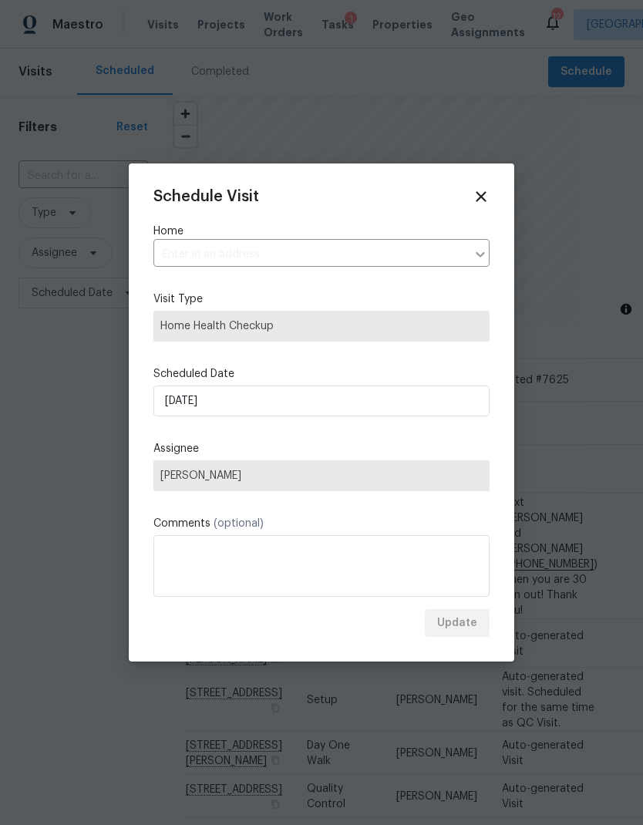
type input "[STREET_ADDRESS]"
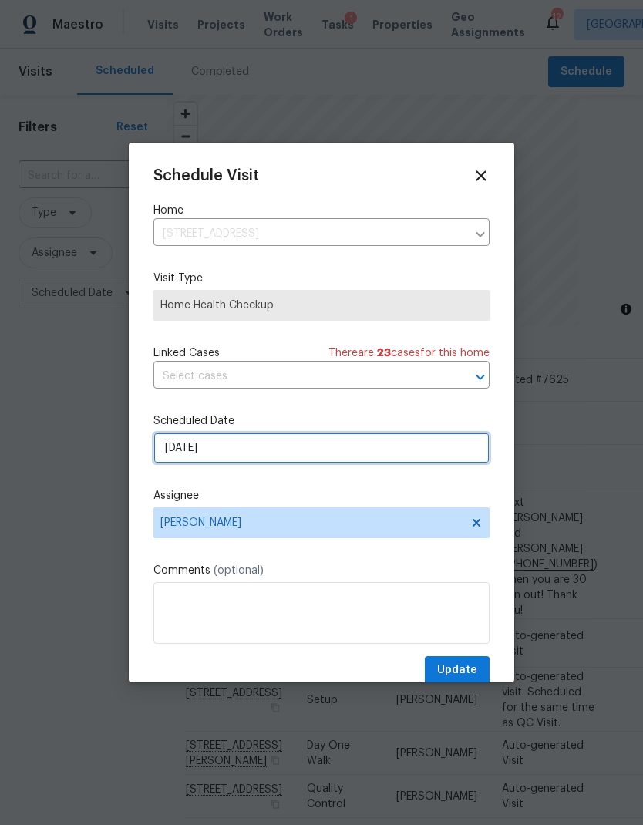
click at [355, 444] on input "[DATE]" at bounding box center [321, 448] width 336 height 31
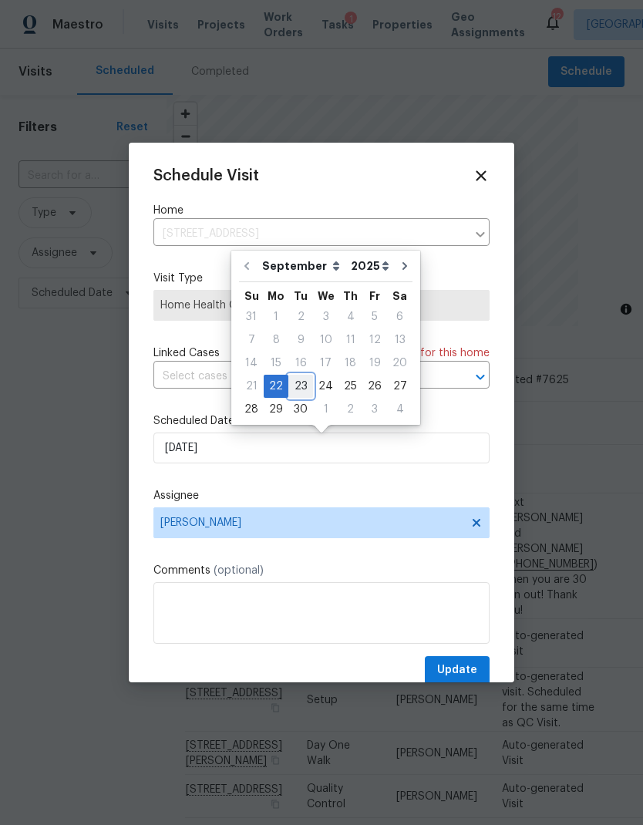
click at [301, 383] on div "23" at bounding box center [300, 386] width 25 height 22
type input "[DATE]"
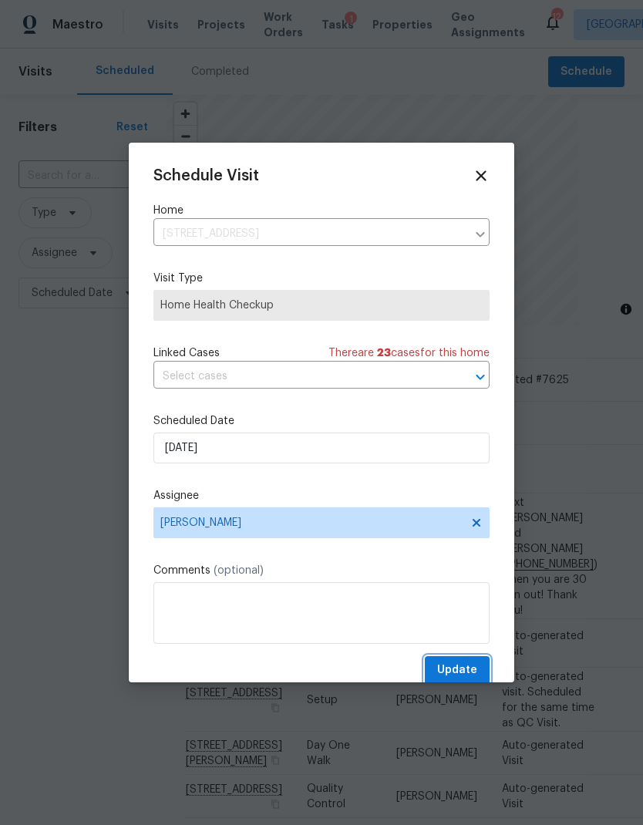
click at [463, 665] on span "Update" at bounding box center [457, 670] width 40 height 19
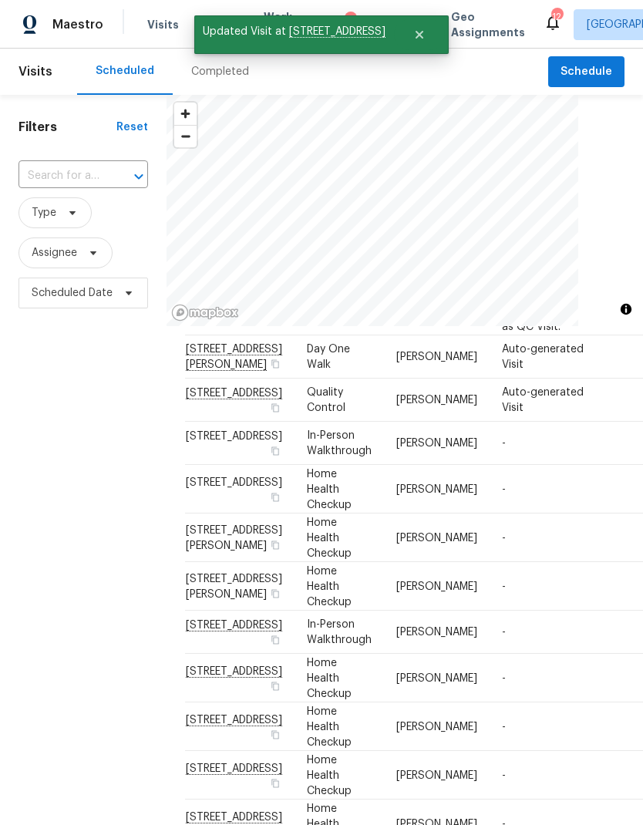
scroll to position [1652, 0]
